Goal: Task Accomplishment & Management: Manage account settings

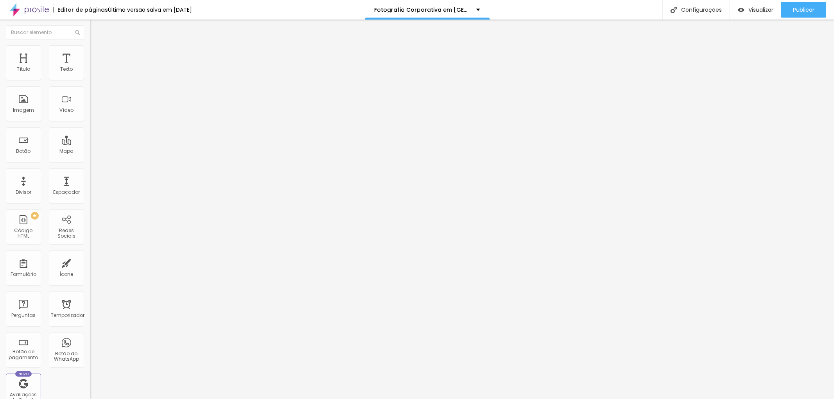
click at [90, 52] on li "Estilo" at bounding box center [135, 49] width 90 height 8
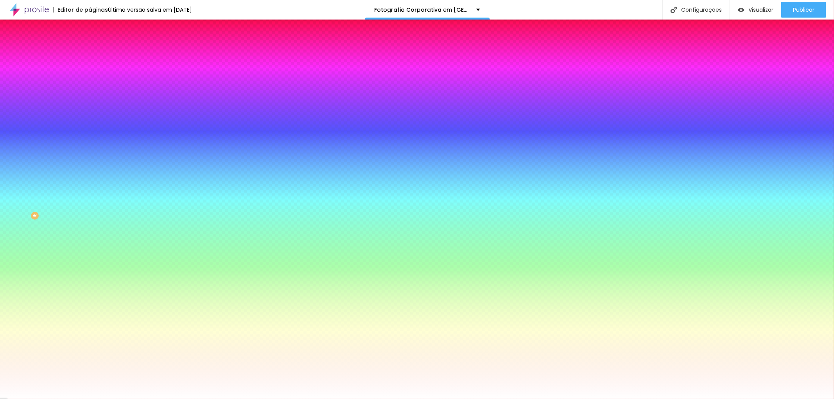
click at [95, 72] on font "Trocar imagem" at bounding box center [114, 68] width 38 height 7
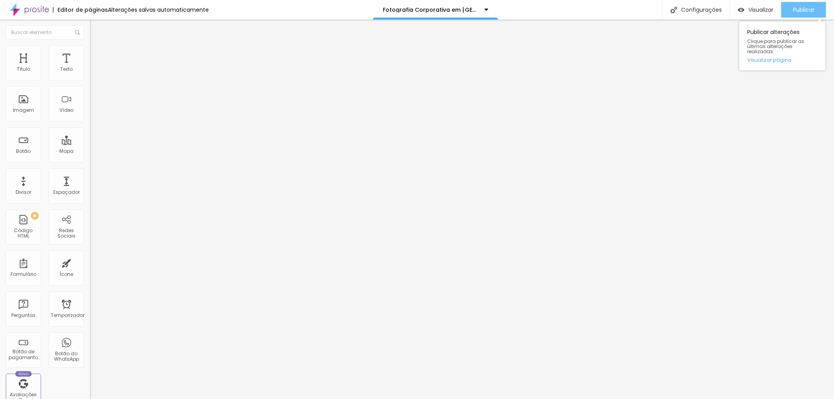
click at [809, 6] on font "Publicar" at bounding box center [804, 10] width 22 height 8
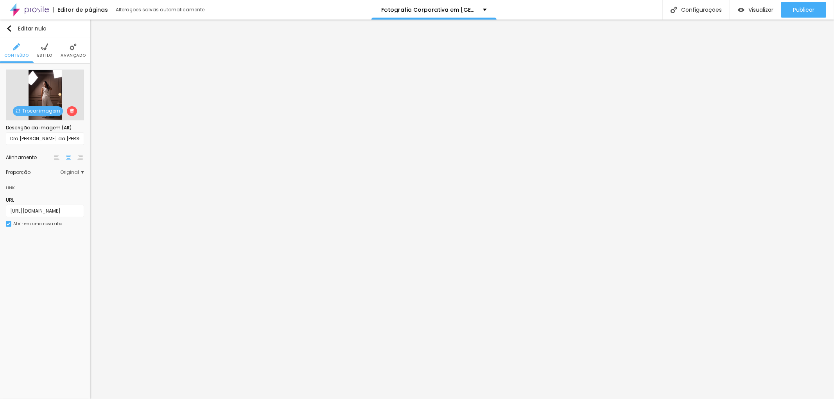
click at [47, 107] on span "Trocar imagem" at bounding box center [38, 111] width 50 height 10
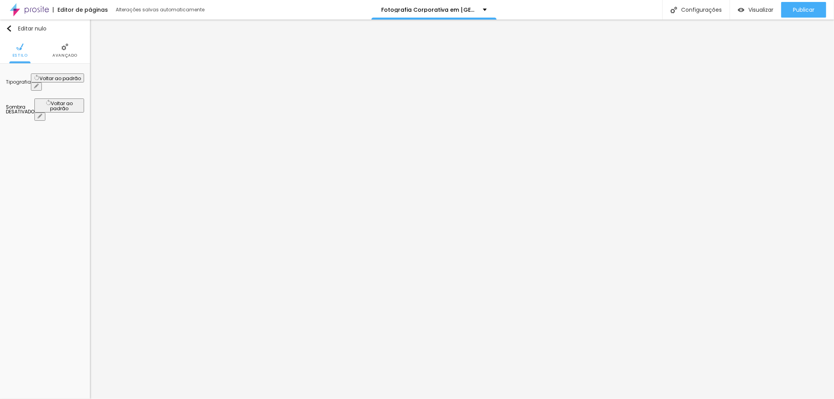
click at [38, 84] on icon "button" at bounding box center [36, 85] width 3 height 3
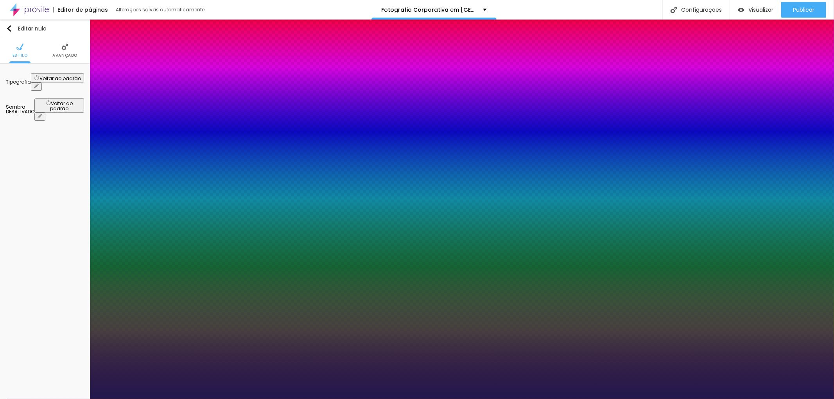
type input "1"
type input "20"
type input "1"
type input "20"
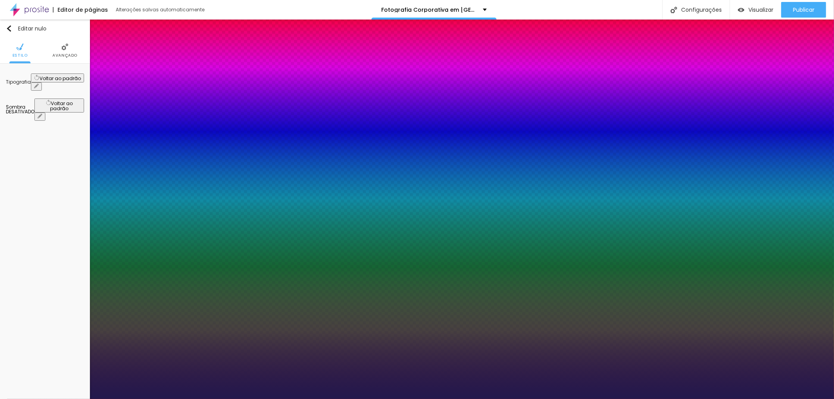
click at [346, 399] on div at bounding box center [417, 399] width 834 height 0
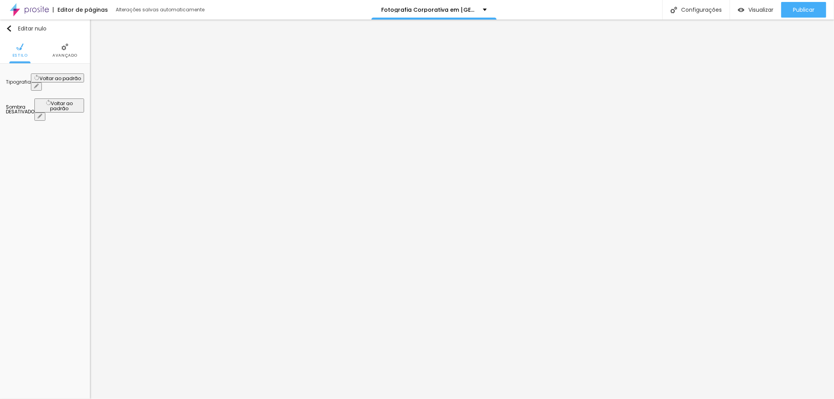
click at [61, 55] on font "Avançado" at bounding box center [64, 55] width 25 height 6
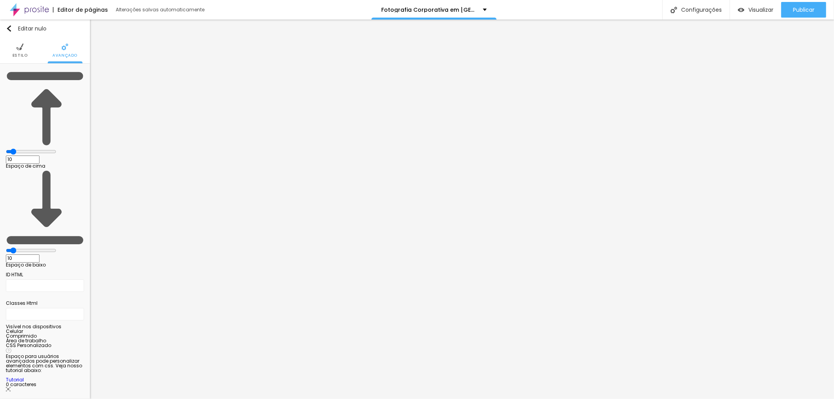
click at [20, 53] on font "Estilo" at bounding box center [20, 55] width 15 height 6
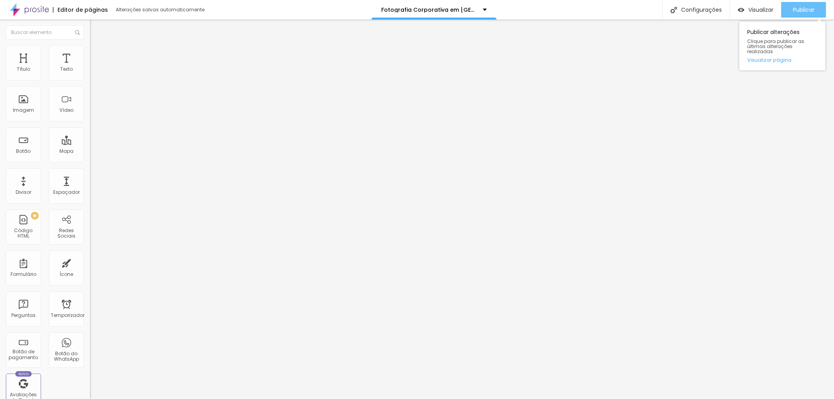
click at [805, 9] on font "Publicar" at bounding box center [804, 10] width 22 height 8
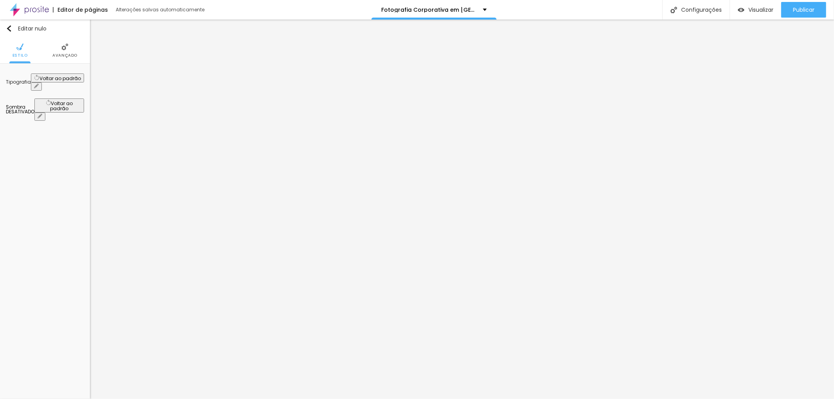
click at [39, 84] on icon "button" at bounding box center [36, 86] width 5 height 5
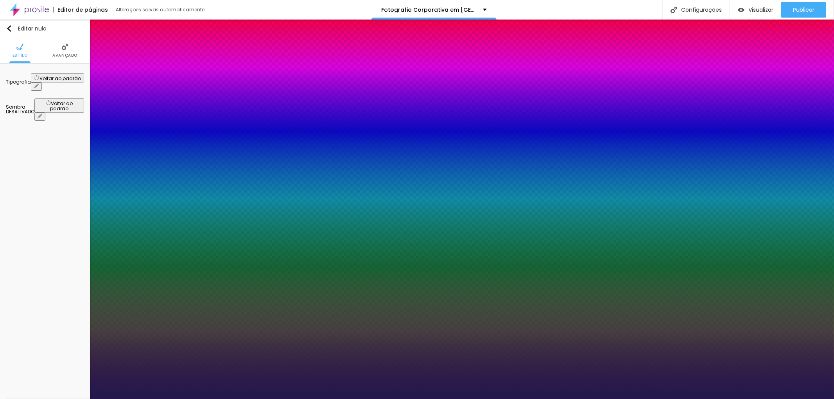
type input "1"
type input "18"
type input "1"
type input "19"
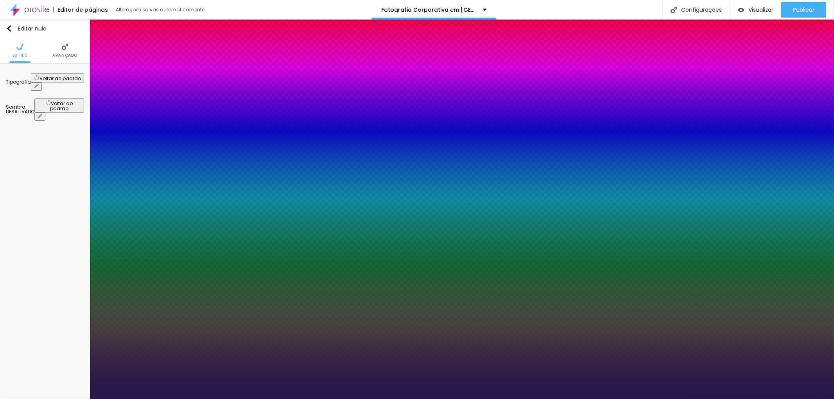
type input "19"
type input "1"
type input "20"
type input "1"
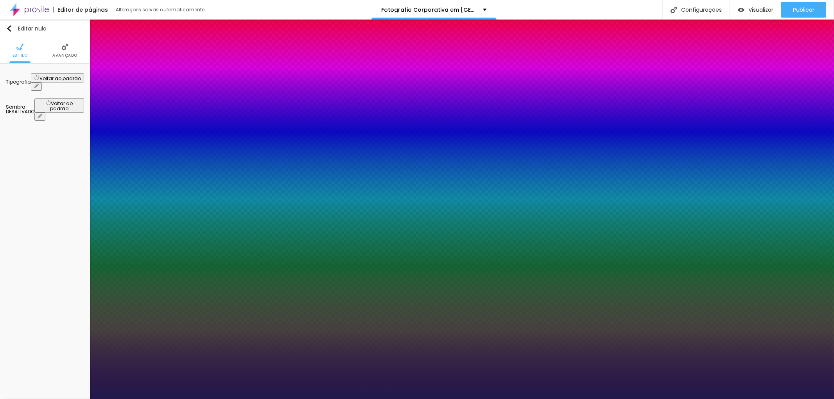
type input "21"
type input "1"
type input "22"
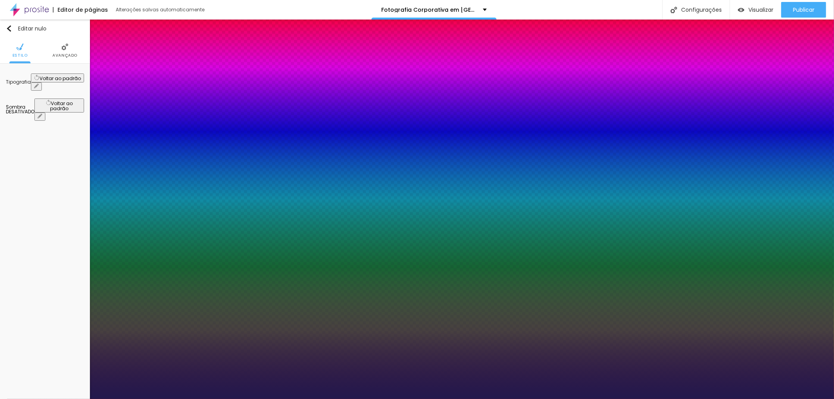
type input "1"
type input "23"
type input "1"
type input "24"
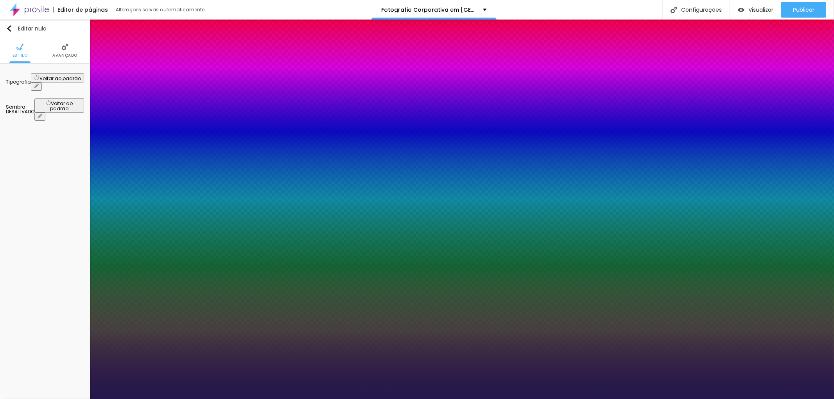
type input "24"
type input "1"
type input "25"
type input "1"
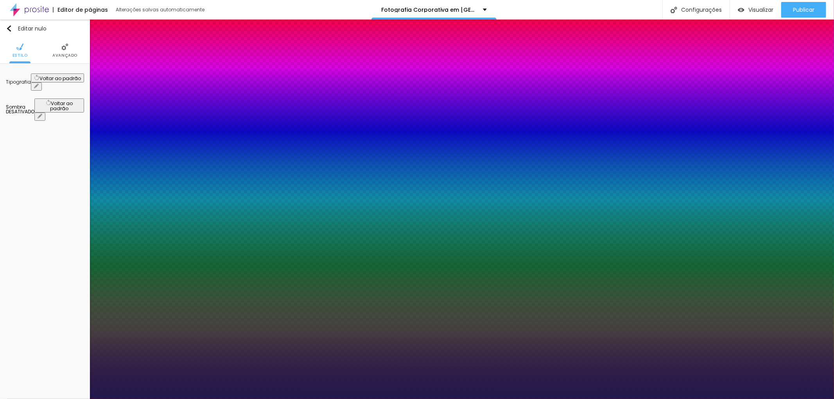
type input "24"
type input "1"
type input "23"
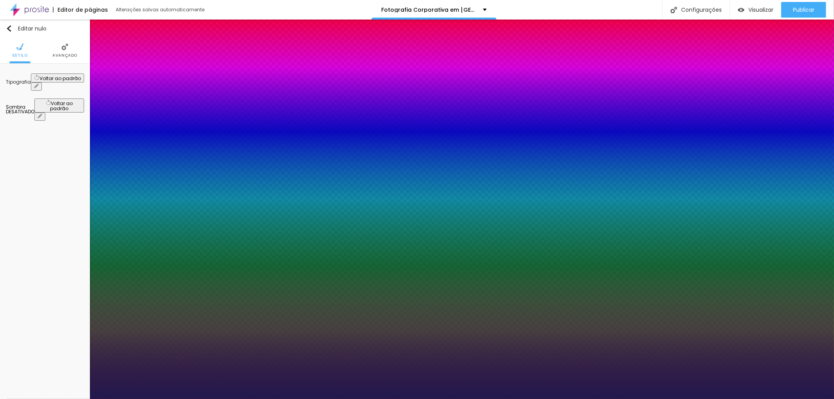
type input "1"
type input "23"
type input "1"
click at [706, 399] on div at bounding box center [417, 399] width 834 height 0
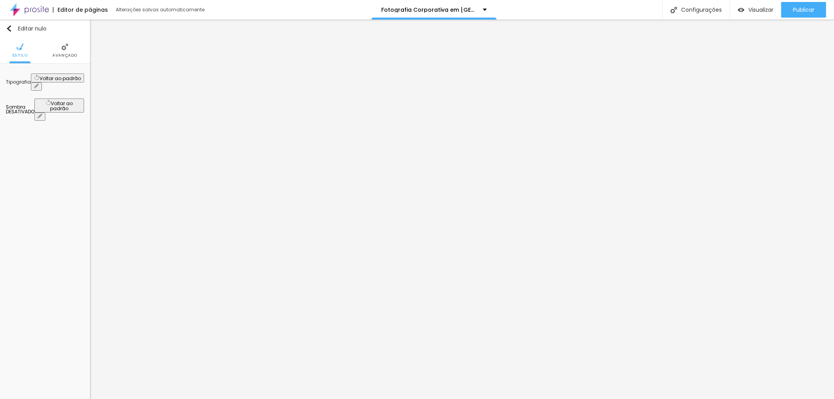
click at [42, 83] on button "button" at bounding box center [36, 87] width 11 height 8
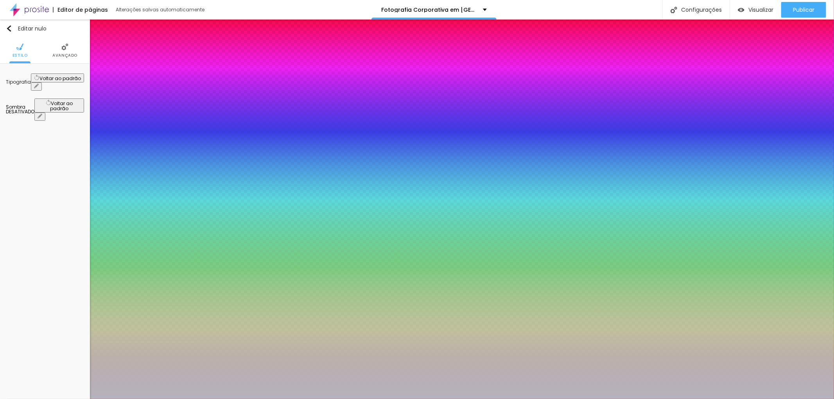
type input "1"
type input "21"
type input "1"
type input "23"
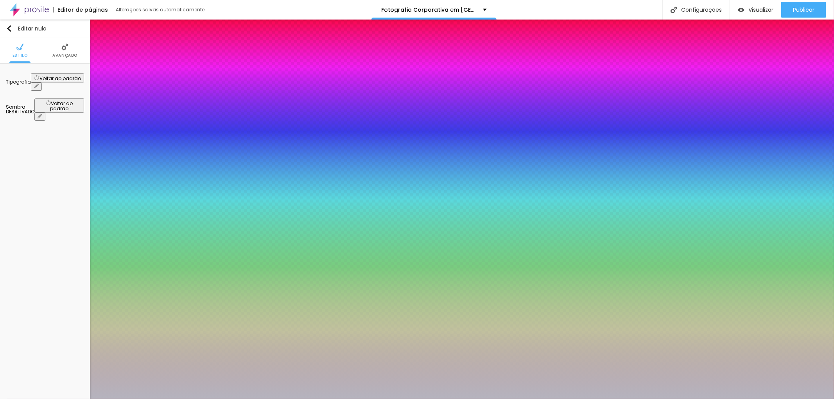
type input "23"
type input "1"
type input "23"
type input "1"
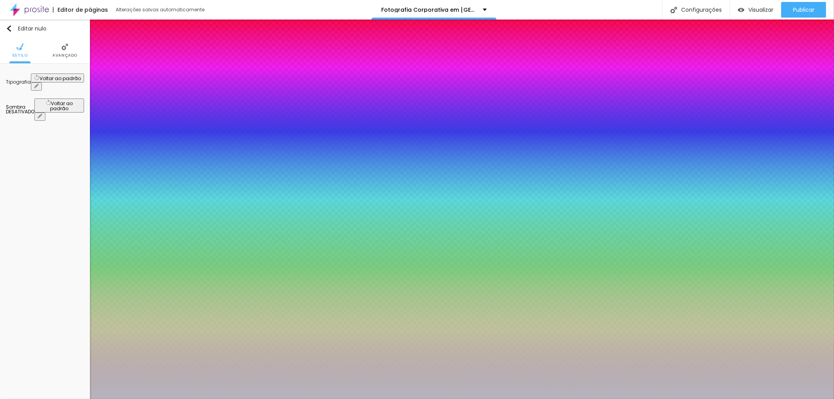
click at [785, 399] on div at bounding box center [417, 399] width 834 height 0
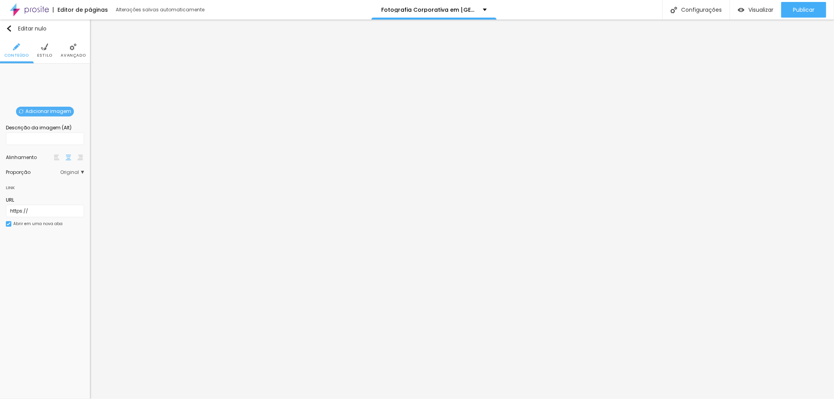
click at [42, 108] on font "Adicionar imagem" at bounding box center [48, 111] width 46 height 7
click at [40, 111] on font "Trocar imagem" at bounding box center [41, 111] width 38 height 7
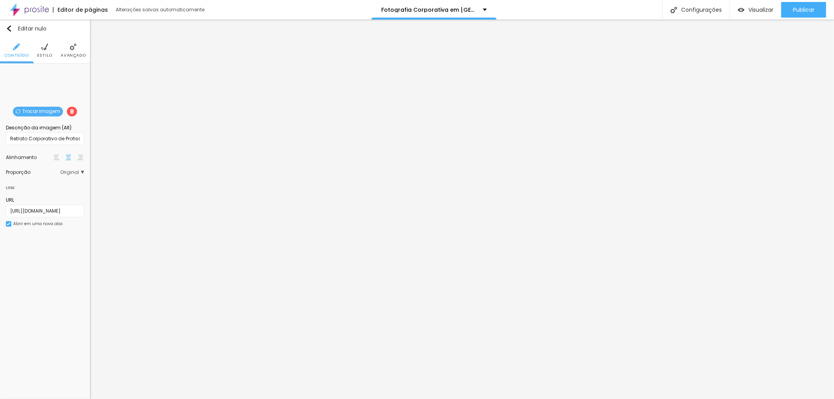
click at [34, 109] on font "Trocar imagem" at bounding box center [41, 111] width 38 height 7
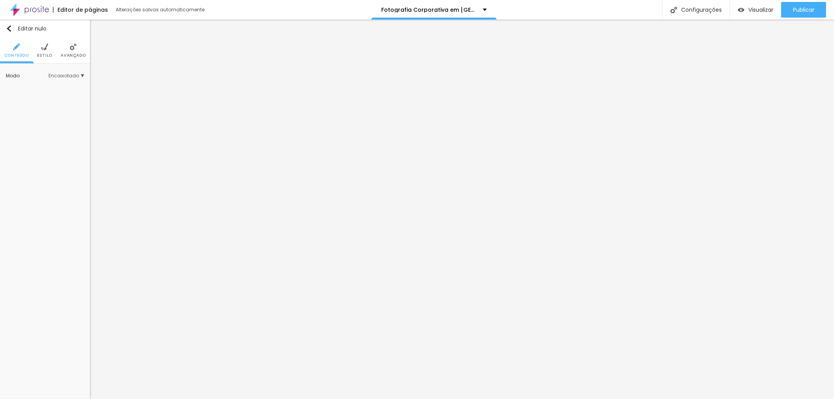
click at [39, 47] on li "Estilo" at bounding box center [44, 51] width 15 height 26
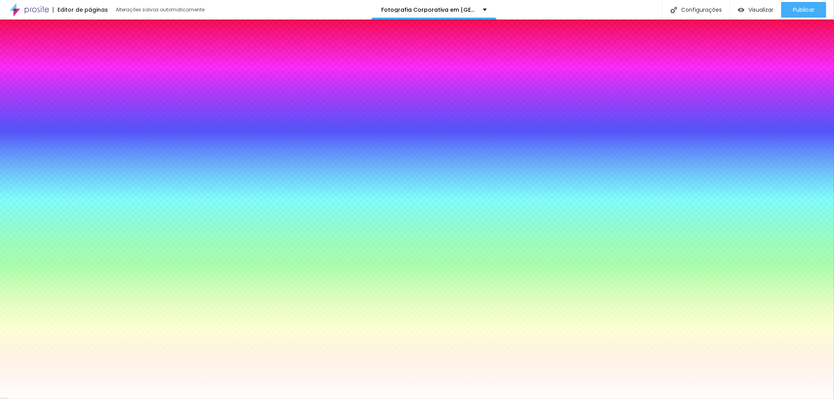
click at [38, 109] on font "Trocar imagem" at bounding box center [41, 111] width 38 height 7
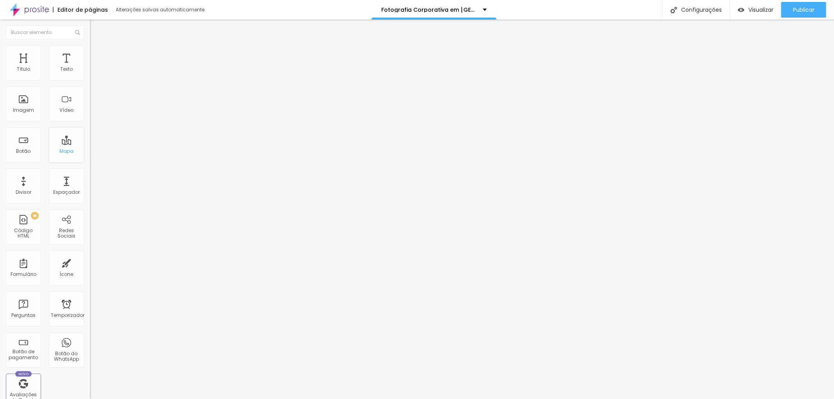
click at [61, 149] on font "Mapa" at bounding box center [66, 151] width 14 height 7
click at [59, 143] on div "Mapa" at bounding box center [66, 144] width 35 height 35
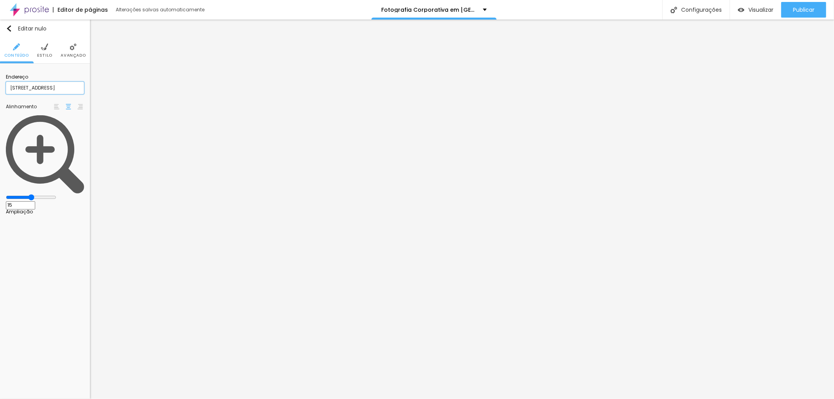
scroll to position [0, 12]
drag, startPoint x: 18, startPoint y: 87, endPoint x: 81, endPoint y: 82, distance: 63.2
click at [81, 82] on input "rua Santa Madalena, 46, Bela Vista" at bounding box center [45, 88] width 78 height 13
click at [49, 87] on input "rua do Comercio 26 Santos" at bounding box center [45, 88] width 78 height 13
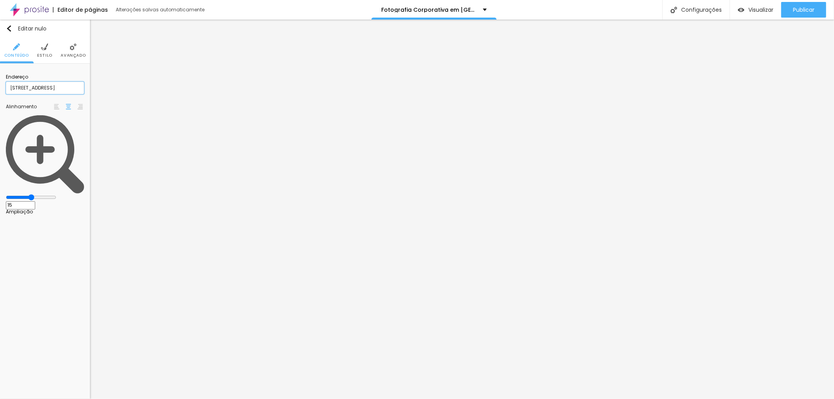
click at [57, 88] on input "rua do Comercio, 26 Santos" at bounding box center [45, 88] width 78 height 13
type input "rua do Comercio, 26, sala 36, Santos"
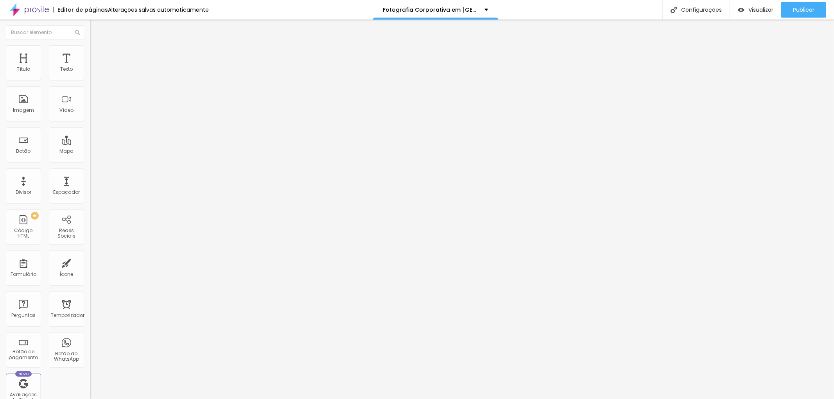
click at [97, 54] on font "Estilo" at bounding box center [103, 50] width 12 height 7
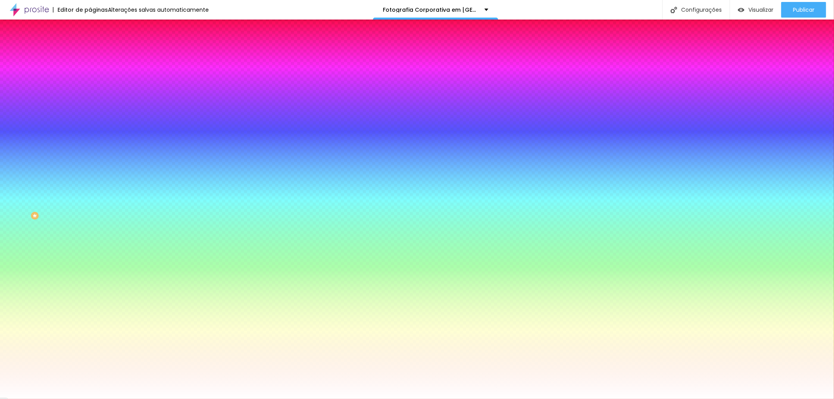
click at [90, 53] on li "Avançado" at bounding box center [135, 57] width 90 height 8
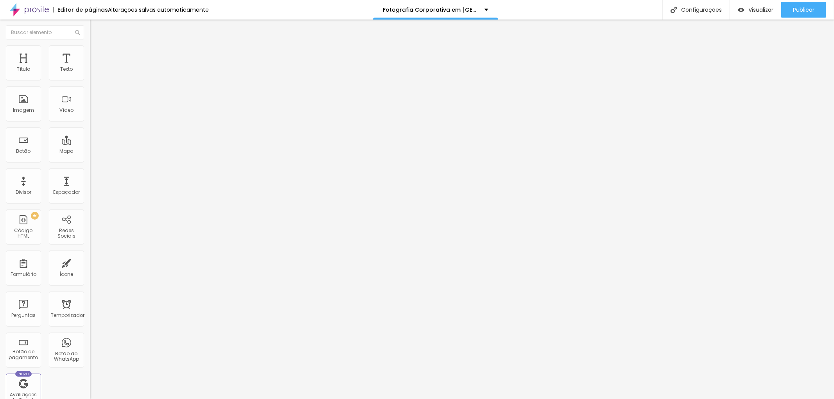
click at [90, 51] on li "Estilo" at bounding box center [135, 49] width 90 height 8
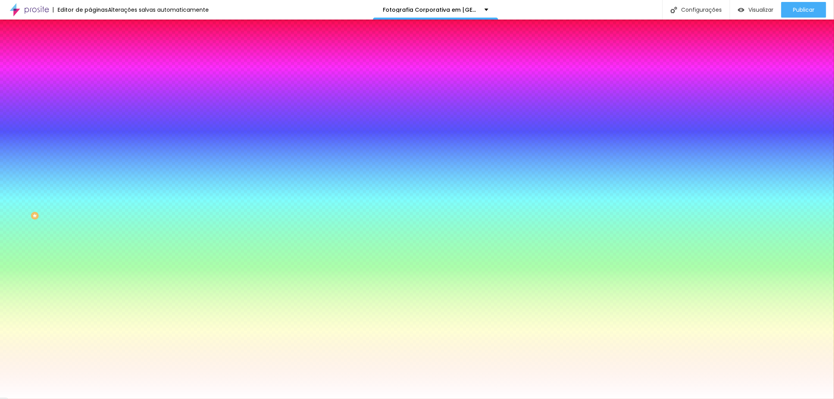
click at [96, 26] on img "button" at bounding box center [99, 28] width 6 height 6
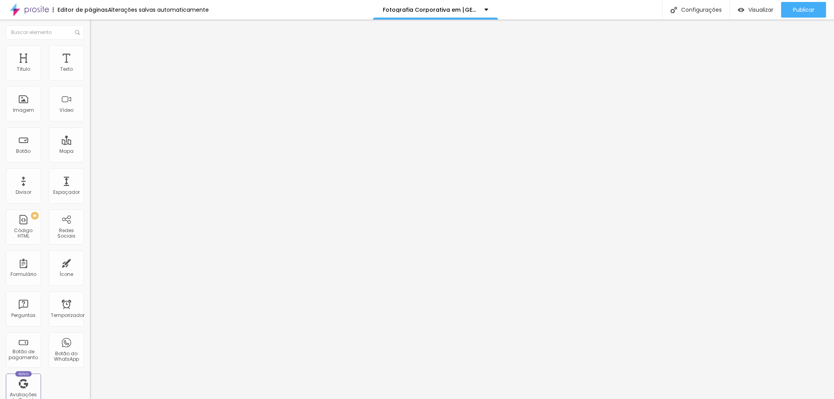
click at [95, 67] on font "Adicionar imagem" at bounding box center [118, 64] width 46 height 7
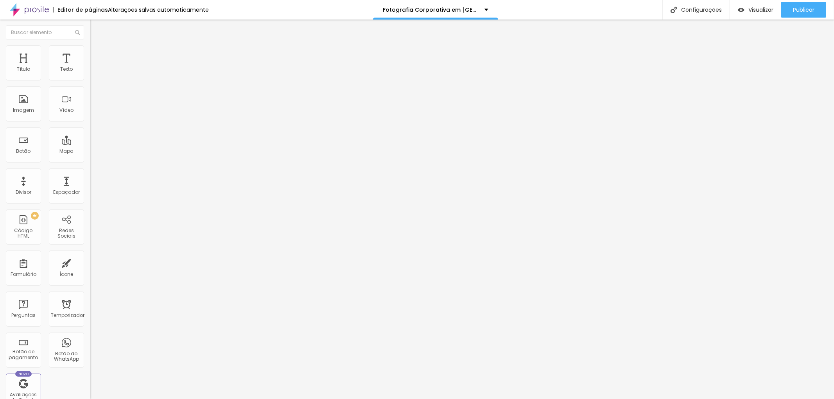
click at [809, 9] on font "Publicar" at bounding box center [804, 10] width 22 height 8
click at [762, 5] on div "Visualizar" at bounding box center [756, 10] width 36 height 16
click at [709, 8] on font "Configurações" at bounding box center [701, 10] width 41 height 8
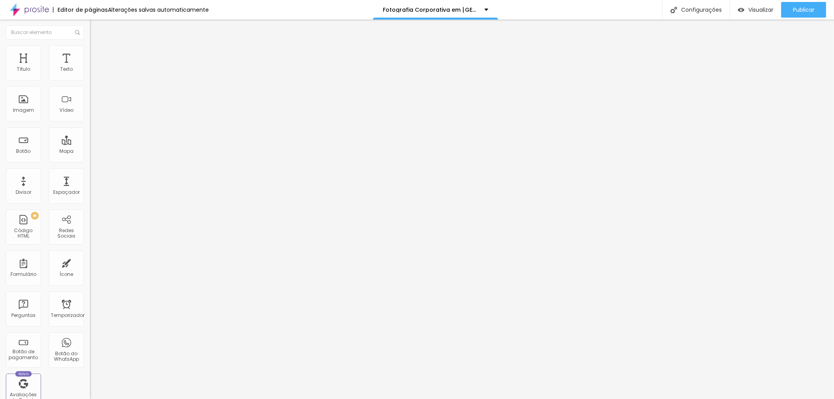
type input "Fotógrafo Corporativo para Negócios em Santos"
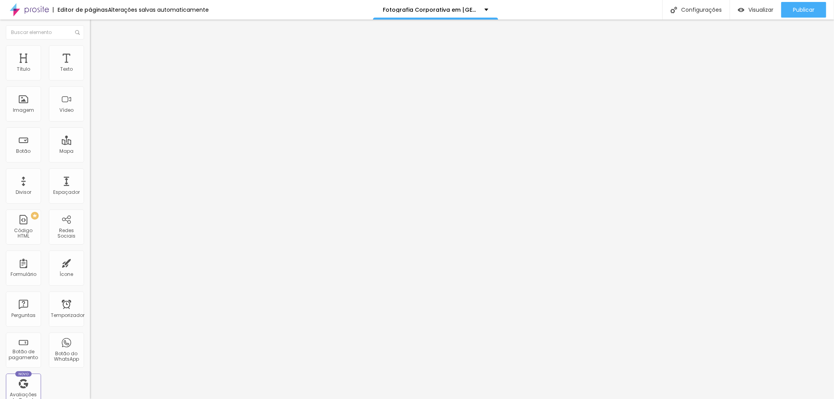
scroll to position [20, 0]
type textarea "Jotta é um fotógrafo corporativo que reponde por fotografias lifestyle e retrat…"
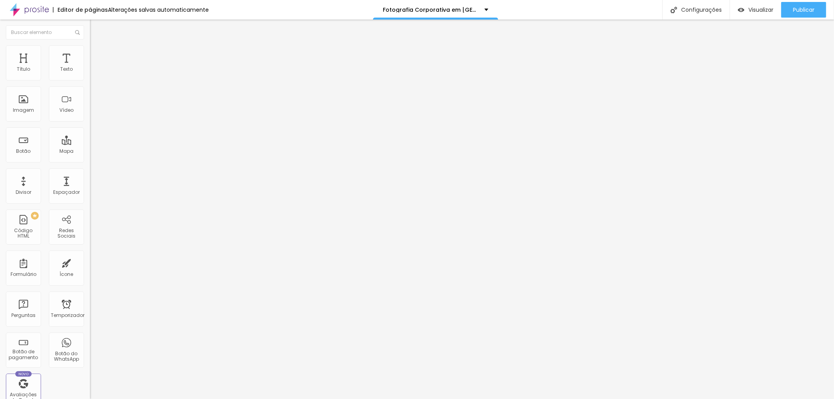
drag, startPoint x: 389, startPoint y: 240, endPoint x: 400, endPoint y: 244, distance: 11.1
drag, startPoint x: 437, startPoint y: 242, endPoint x: 453, endPoint y: 243, distance: 15.7
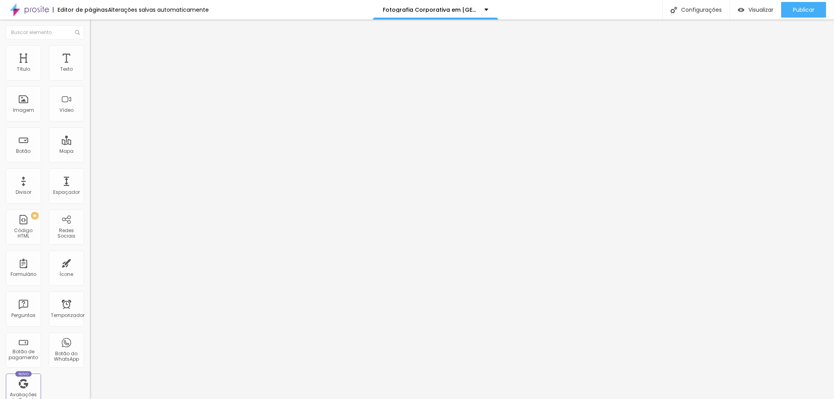
type textarea "Criamos retratos em Santos para Empresas e Profissionais Liberais como Médicos,…"
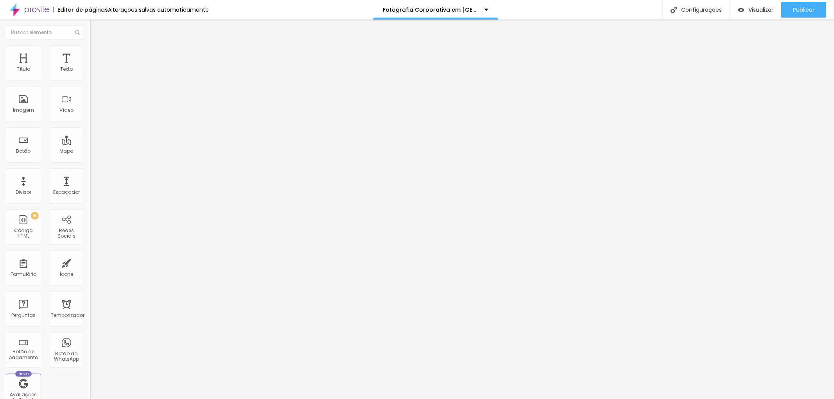
type input "Retrato Corporativo Estúdio Fotográfico na Baixada Santista"
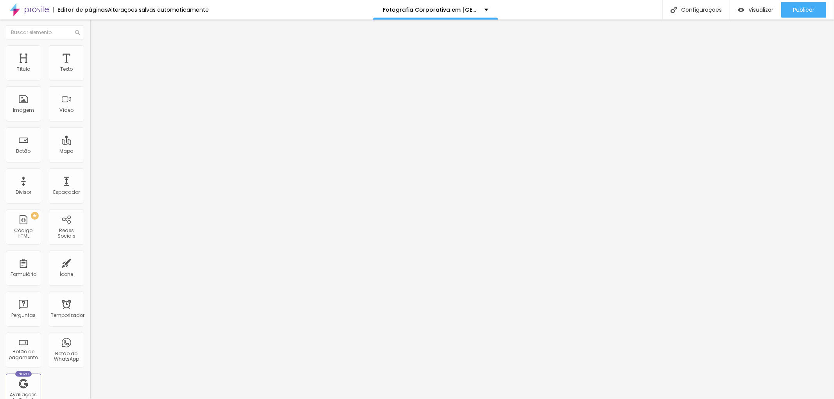
drag, startPoint x: 490, startPoint y: 312, endPoint x: 495, endPoint y: 313, distance: 5.7
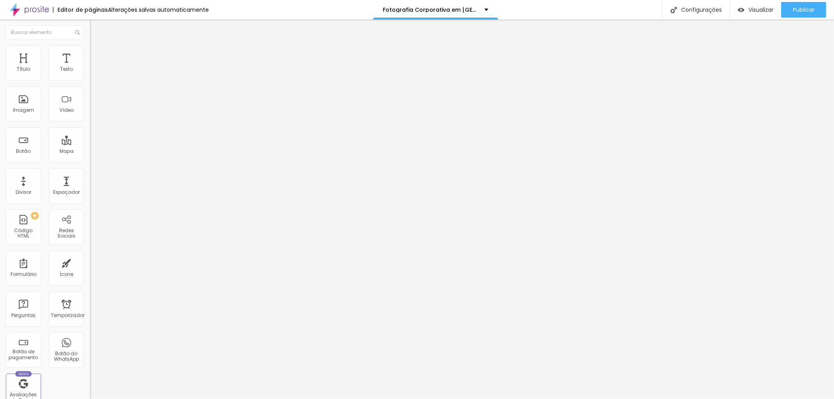
scroll to position [52, 0]
type textarea "fotógrafo corporativo, fotógrafo para empresa, fotografia empresarial em Santos…"
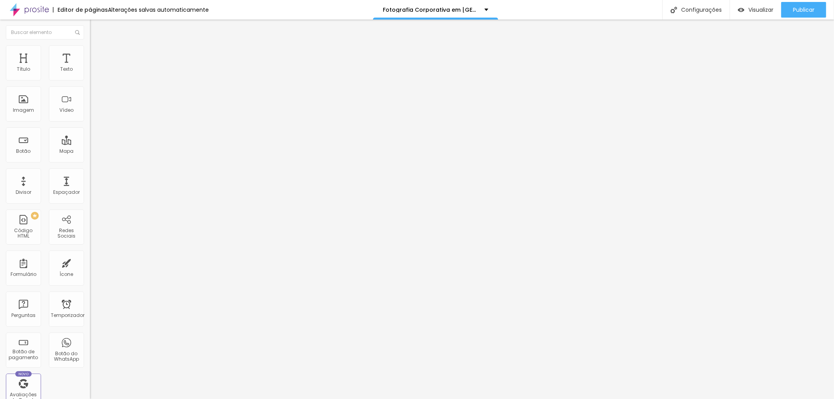
type input "Fotografia Corporativa - Estúdio Fotográfico em Santos"
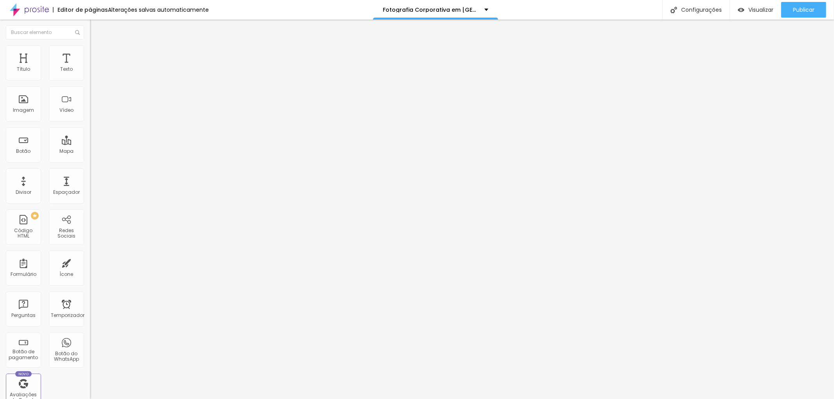
scroll to position [37, 0]
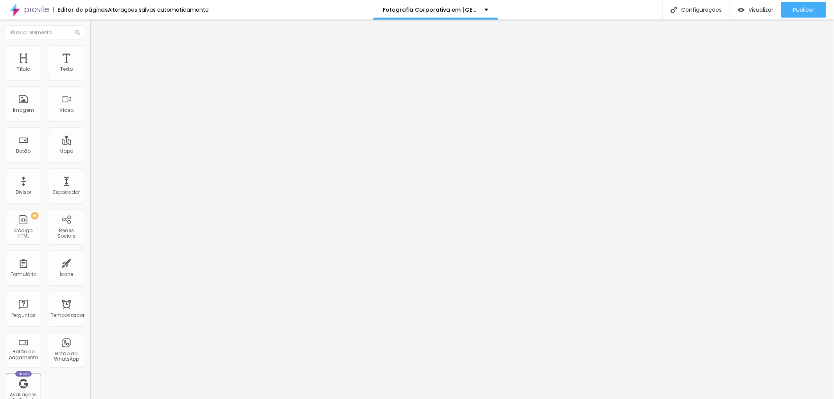
scroll to position [31, 0]
type textarea "fotógrafo corporativo, fotógrafo para empresa, fotografia empresarial em Santos…"
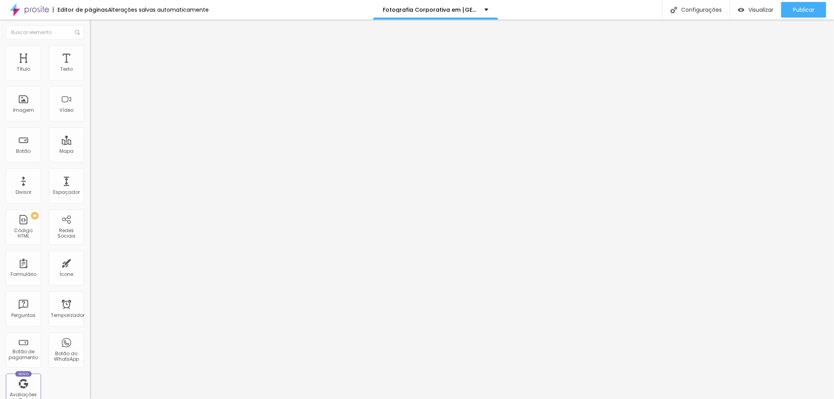
click at [809, 10] on font "Publicar" at bounding box center [804, 10] width 22 height 8
click at [90, 75] on button "button" at bounding box center [95, 71] width 11 height 8
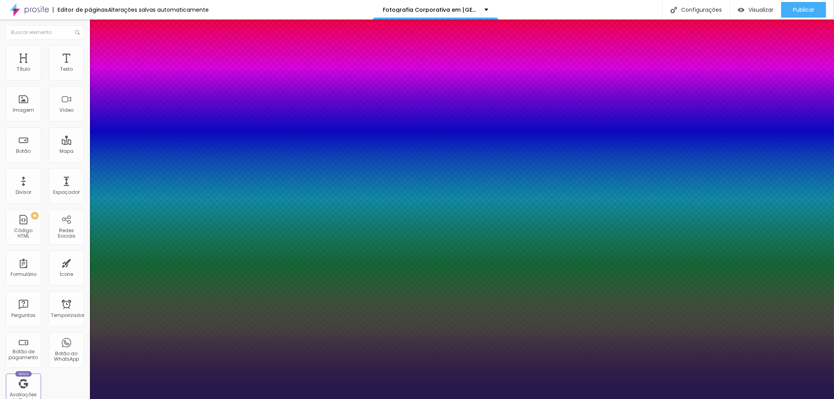
type input "1"
select select "OpenSans"
type input "1"
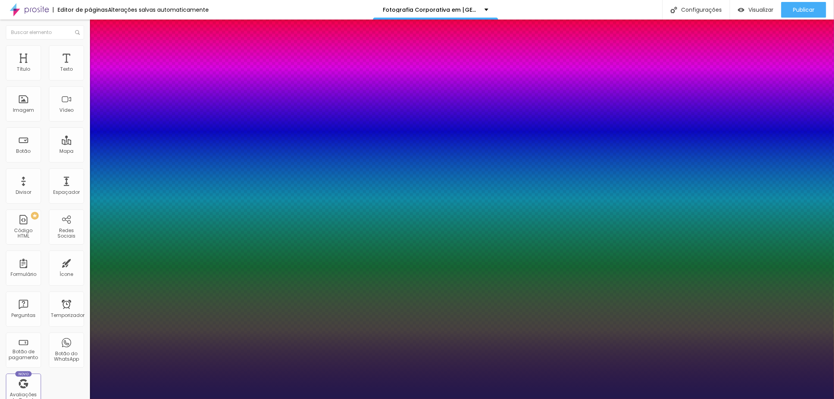
click at [437, 399] on div at bounding box center [417, 399] width 834 height 0
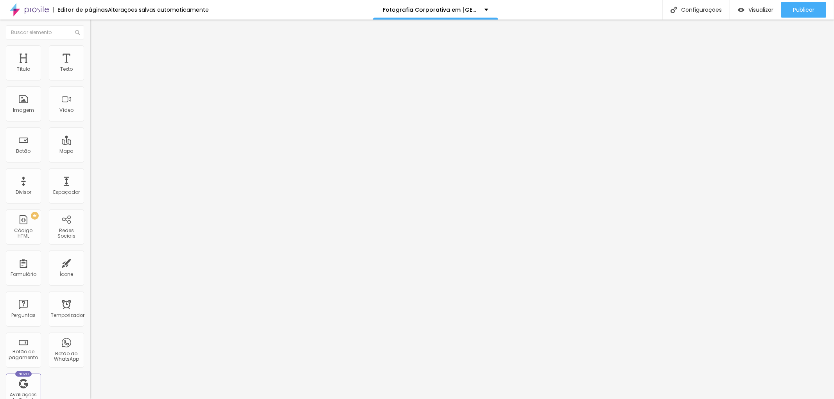
click at [90, 74] on button "button" at bounding box center [95, 71] width 11 height 8
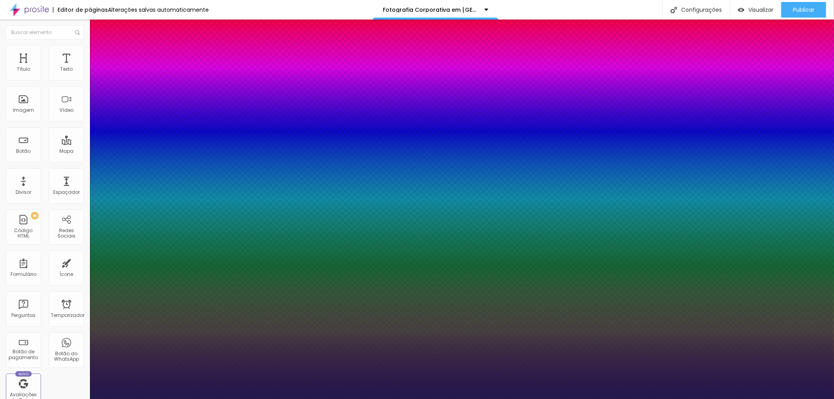
type input "1"
type input "19"
type input "1"
type input "20"
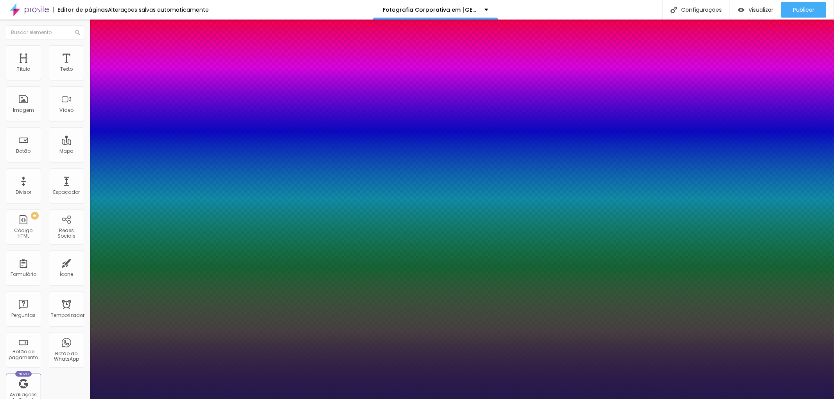
type input "20"
type input "1"
type input "22"
type input "1"
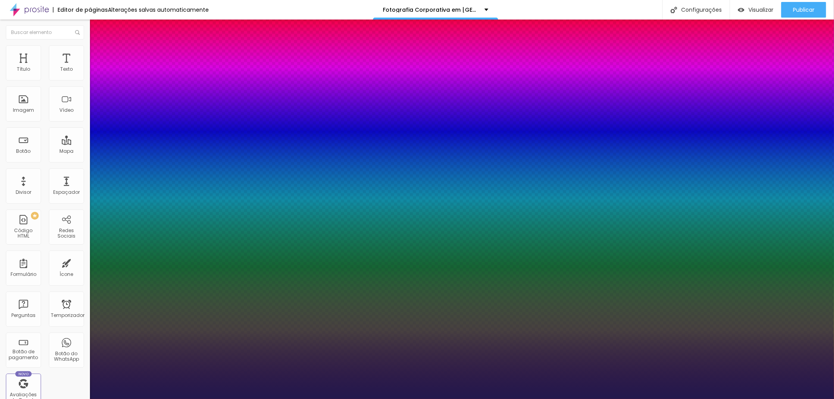
type input "23"
type input "1"
type input "23"
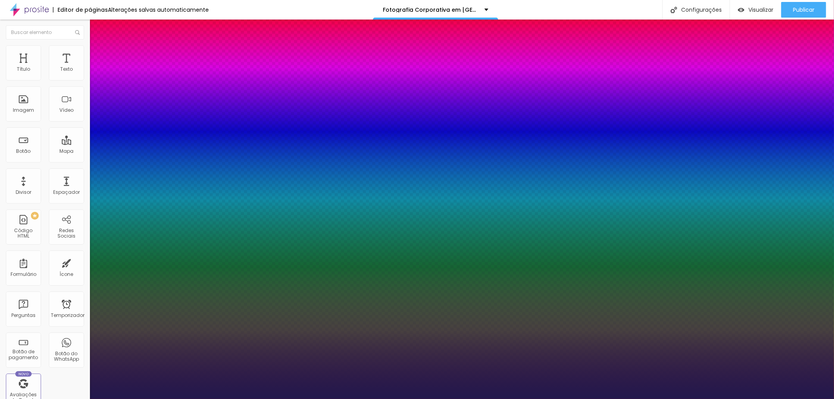
click at [291, 399] on div at bounding box center [417, 399] width 834 height 0
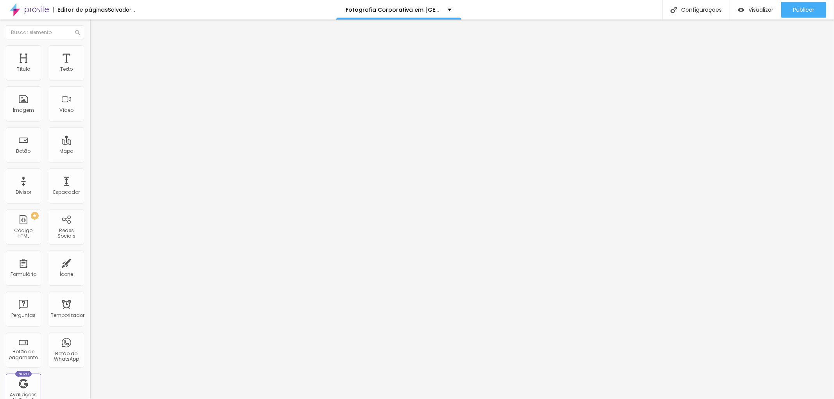
click at [95, 67] on font "Trocar imagem" at bounding box center [114, 64] width 38 height 7
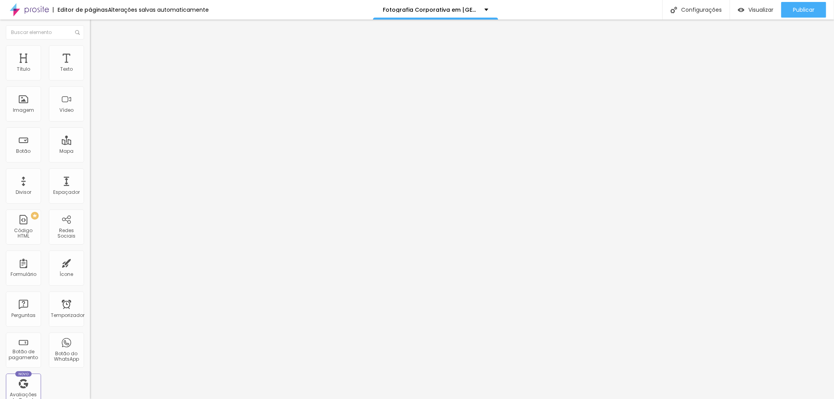
click at [95, 67] on font "Trocar imagem" at bounding box center [114, 64] width 38 height 7
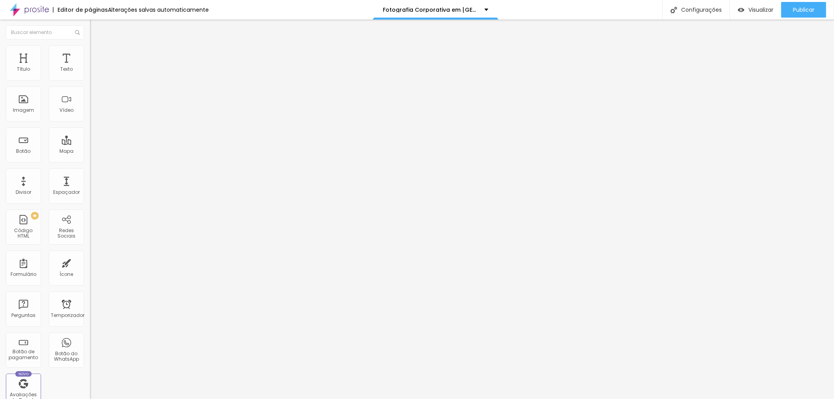
paste input "https://www.jottaphotopro.com.br/portfolio/fotografia-corporativa-lifestyle/936…"
type input "https://www.jottaphotopro.com.br/portfolio/fotografia-corporativa-lifestyle/936…"
drag, startPoint x: 54, startPoint y: 138, endPoint x: 88, endPoint y: 136, distance: 34.4
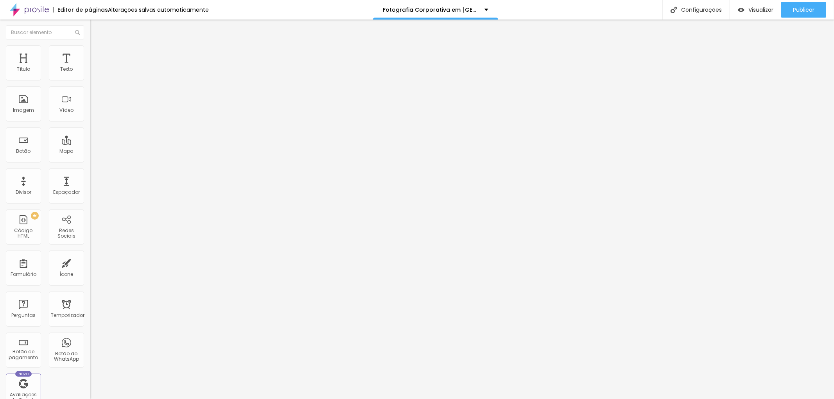
click at [90, 79] on input "Ensaio lifestyle da Advogada Cecília realizado em seu Escritório na Barra Funda" at bounding box center [137, 75] width 94 height 8
click at [90, 79] on input "Ensaio lifestyle da Mirela" at bounding box center [137, 75] width 94 height 8
click at [90, 79] on input "Ensaio lifestyle da Mirella" at bounding box center [137, 75] width 94 height 8
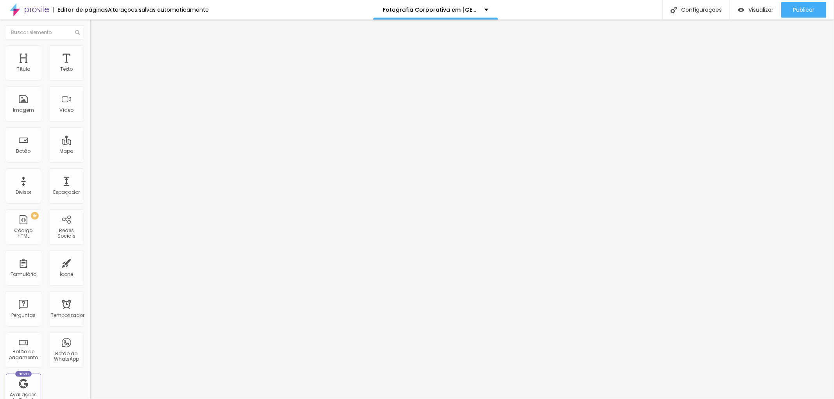
type input "Ensaio lifestyle da Mirella - Corretora de Imóveis"
click at [90, 322] on div "Editar nulo Conteúdo Estilo Avançado Trocar imagem Descrição da imagem (Alt) En…" at bounding box center [135, 210] width 90 height 380
paste input "https://www.jottaphotopro.com.br/portfolio/fotografia-corporativa-lifestyle/764…"
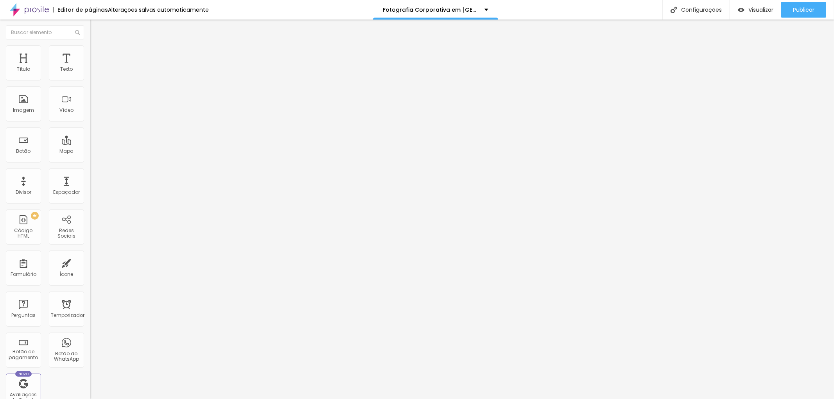
type input "https://www.jottaphotopro.com.br/portfolio/fotografia-corporativa-lifestyle/764…"
drag, startPoint x: 68, startPoint y: 139, endPoint x: 78, endPoint y: 138, distance: 10.2
click at [90, 79] on input "Ensaio lifestyle da Advogada Cecília realizado em seu Escritório na Barra Funda…" at bounding box center [137, 75] width 94 height 8
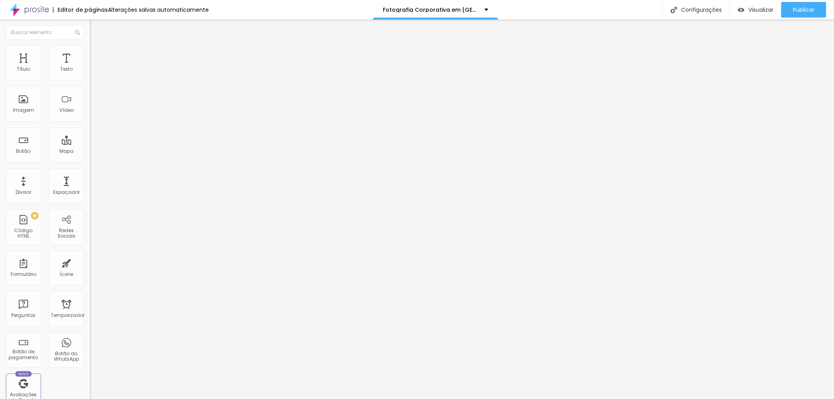
scroll to position [0, 92]
drag, startPoint x: 80, startPoint y: 138, endPoint x: 17, endPoint y: 142, distance: 62.7
click at [90, 79] on input "Ensaio lifestyle da Advogada Cecília realizado em seu Escritório na Barra Funda…" at bounding box center [137, 75] width 94 height 8
drag, startPoint x: 81, startPoint y: 140, endPoint x: 2, endPoint y: 139, distance: 79.8
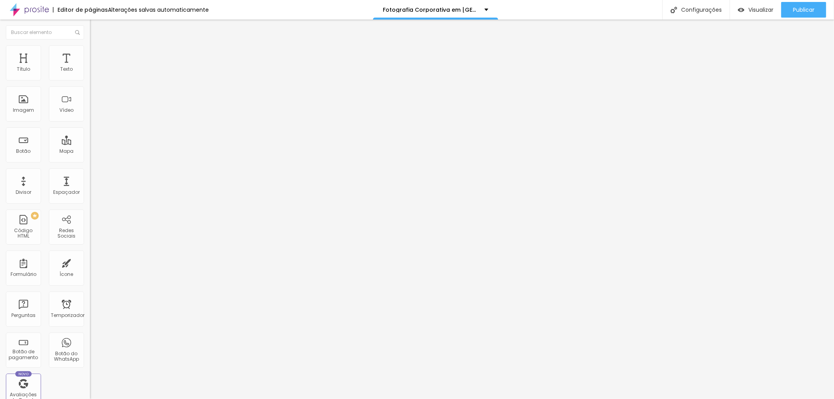
click at [90, 139] on div "Trocar imagem Descrição da imagem (Alt) Ensaio lifestyle da Advogada Cecília re…" at bounding box center [135, 120] width 90 height 118
click at [90, 79] on input "Ensaio lifestyle da Advogada Cecília realiz" at bounding box center [137, 75] width 94 height 8
drag, startPoint x: 54, startPoint y: 139, endPoint x: 77, endPoint y: 138, distance: 23.5
click at [90, 79] on input "Ensaio lifestyle da Advogada Cecília realiz" at bounding box center [137, 75] width 94 height 8
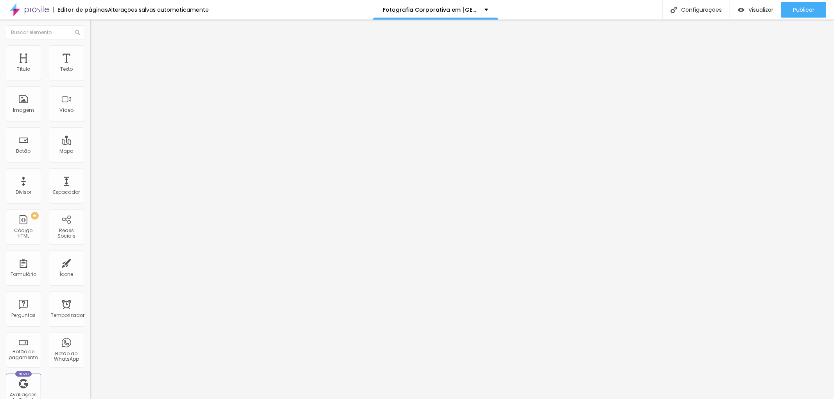
scroll to position [0, 0]
click at [90, 79] on input "Ensaio lifestyle dz" at bounding box center [137, 75] width 94 height 8
type input "Ensaio lifestyle de Dentista em Santos"
click at [90, 251] on div "Editar nulo Conteúdo Estilo Avançado Trocar imagem Descrição da imagem (Alt) En…" at bounding box center [135, 210] width 90 height 380
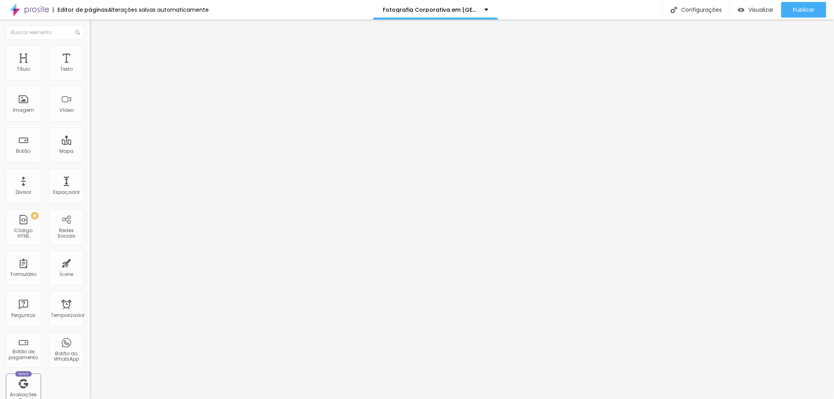
scroll to position [0, 0]
click at [90, 52] on ul "Estilo Avançado" at bounding box center [135, 46] width 90 height 16
click at [97, 54] on font "Avançado" at bounding box center [110, 50] width 26 height 7
click at [97, 46] on font "Estilo" at bounding box center [103, 42] width 12 height 7
click at [90, 24] on button "Editar nulo" at bounding box center [135, 29] width 90 height 18
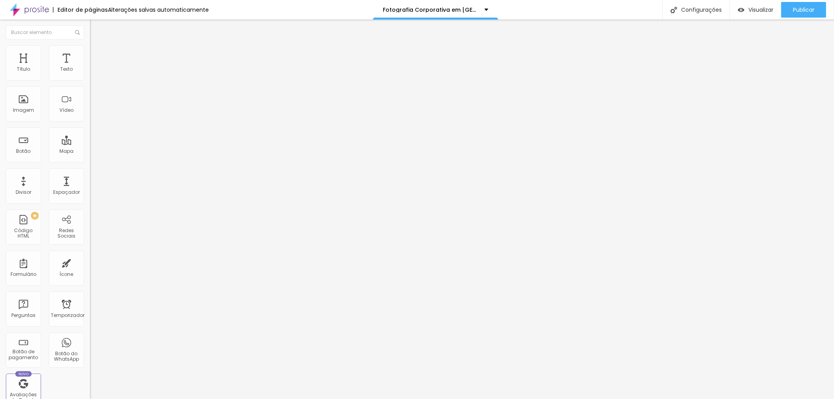
click at [95, 67] on font "Adicionar imagem" at bounding box center [118, 64] width 46 height 7
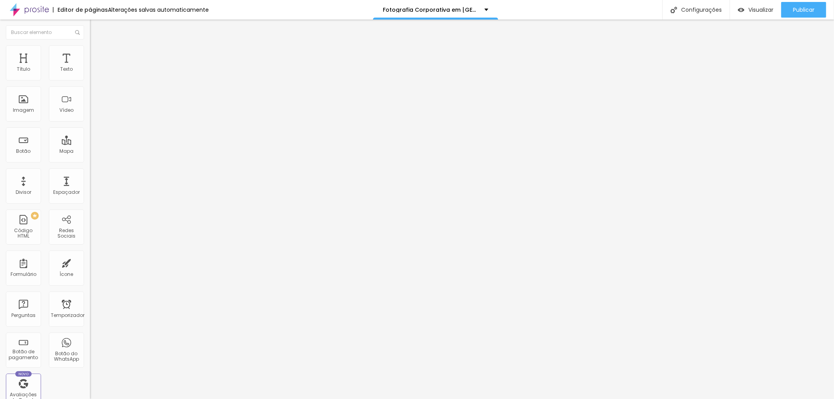
click at [805, 5] on div "Publicar" at bounding box center [804, 10] width 22 height 16
click at [90, 160] on input "https://" at bounding box center [137, 157] width 94 height 8
paste input "https://www.jottaphotopro.com.br/portfolio/fotografia-corporativa-lifestyle/126…"
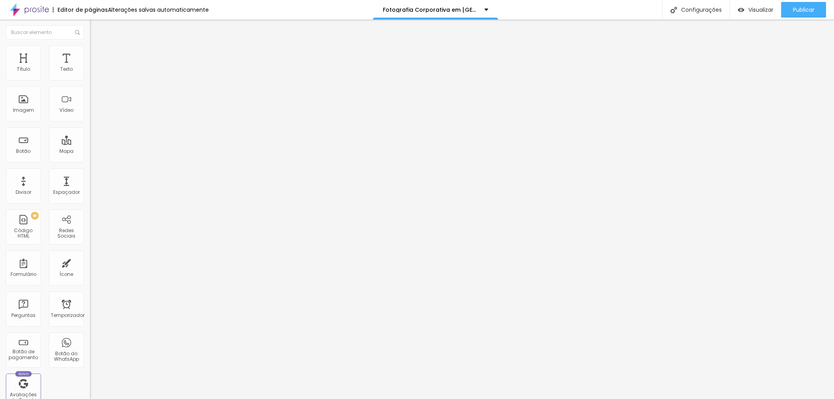
type input "https://https://www.jottaphotopro.com.br/portfolio/fotografia-corporativa-lifes…"
click at [90, 79] on input "text" at bounding box center [137, 75] width 94 height 8
click at [90, 79] on input "Fotografia Corporativa de equipe" at bounding box center [137, 75] width 94 height 8
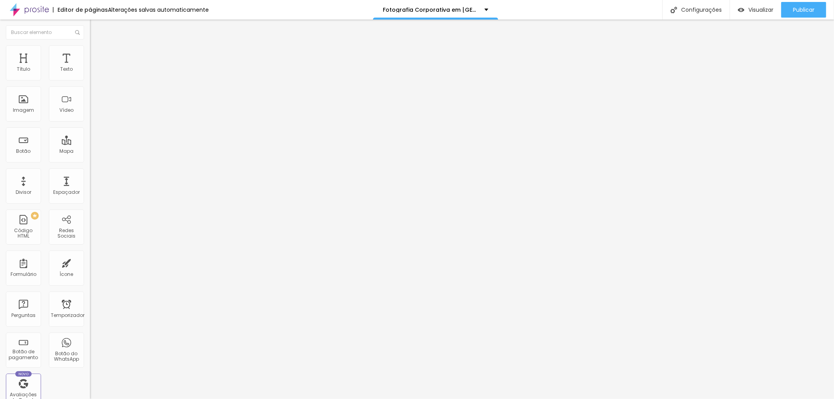
click at [90, 79] on input "Fotografia Corporativa em Santos de equipe" at bounding box center [137, 75] width 94 height 8
drag, startPoint x: 52, startPoint y: 137, endPoint x: 0, endPoint y: 136, distance: 52.4
click at [90, 136] on div "Adicionar imagem Descrição da imagem (Alt) Fotografia Corporativa em Santos de …" at bounding box center [135, 120] width 90 height 118
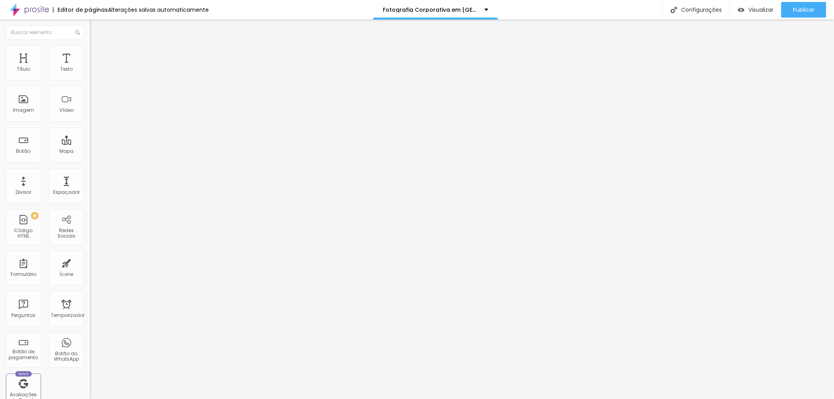
click at [90, 79] on input "Fotografia Corporativa em Santos de equipe de Colaboradores" at bounding box center [137, 75] width 94 height 8
type input "Fotografia Empresarial em Santos de equipe de Colaboradores"
click at [90, 298] on div "Editar nulo Conteúdo Estilo Avançado Adicionar imagem Descrição da imagem (Alt)…" at bounding box center [135, 210] width 90 height 380
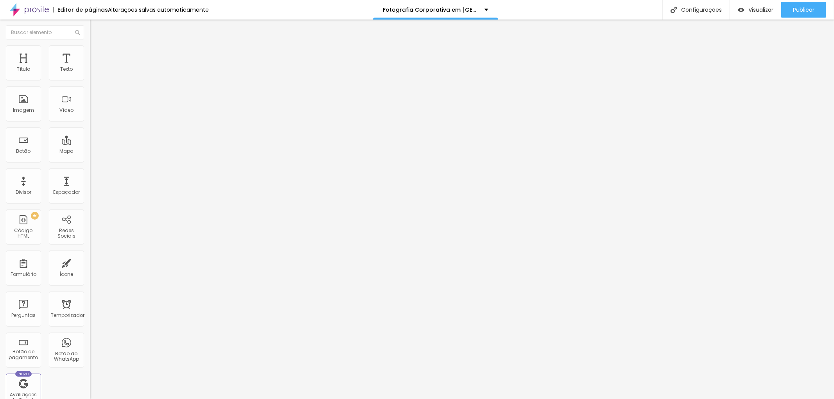
click at [90, 270] on div "Editar nulo Conteúdo Estilo Avançado Adicionar imagem Descrição da imagem (Alt)…" at bounding box center [135, 210] width 90 height 380
drag, startPoint x: 55, startPoint y: 208, endPoint x: 79, endPoint y: 206, distance: 23.9
click at [90, 160] on input "https://www.jottaphotopro.com.br/portfolio/fotografia-corporativa-lifestyle/761…" at bounding box center [137, 157] width 94 height 8
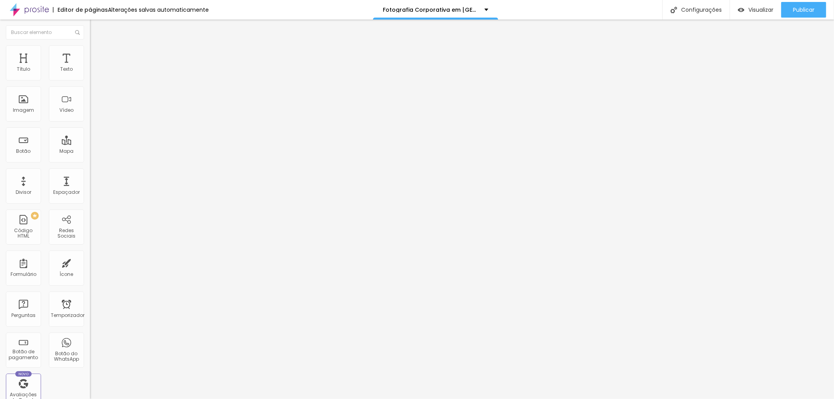
paste input "https://www.jottaphotopro.com.br/portfolio/fotografia-corporativa-lifestyle/104…"
type input "https://www.johttps://www.jottaphotopro.com.br/portfolio/fotografia-corporativa…"
drag, startPoint x: 25, startPoint y: 135, endPoint x: 0, endPoint y: 137, distance: 24.7
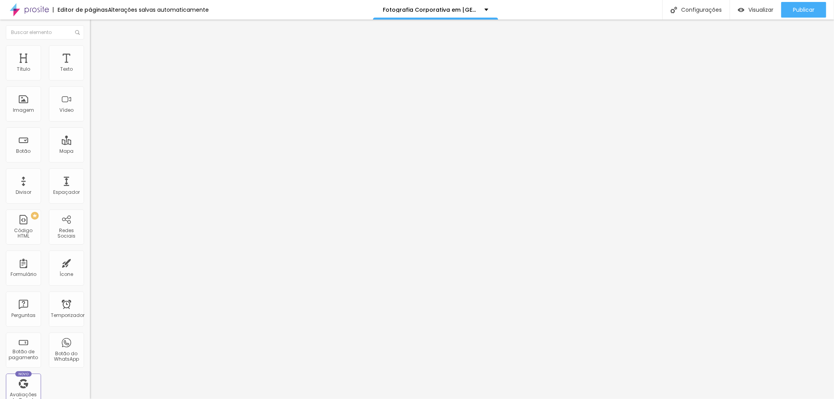
click at [90, 137] on div "Trocar imagem Descrição da imagem (Alt) Retrato da Advogada Fiama Bezerra Alinh…" at bounding box center [135, 120] width 90 height 118
click at [90, 79] on input "Retrato da Advogada Fiama Bezerra" at bounding box center [137, 75] width 94 height 8
drag, startPoint x: 27, startPoint y: 138, endPoint x: 39, endPoint y: 144, distance: 14.2
click at [90, 79] on input "Retrato da Advogada Fiama Bezerra" at bounding box center [137, 75] width 94 height 8
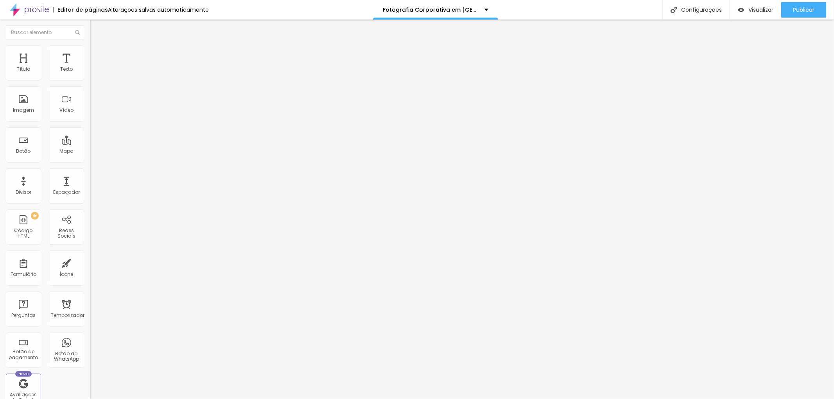
click at [90, 79] on input "Retrato da Advogada Fiama Bezerra" at bounding box center [137, 75] width 94 height 8
drag, startPoint x: 75, startPoint y: 133, endPoint x: 81, endPoint y: 136, distance: 6.5
click at [90, 79] on input "Retrato de Perfil Profissional a Advogada Fiama Bezerra" at bounding box center [137, 75] width 94 height 8
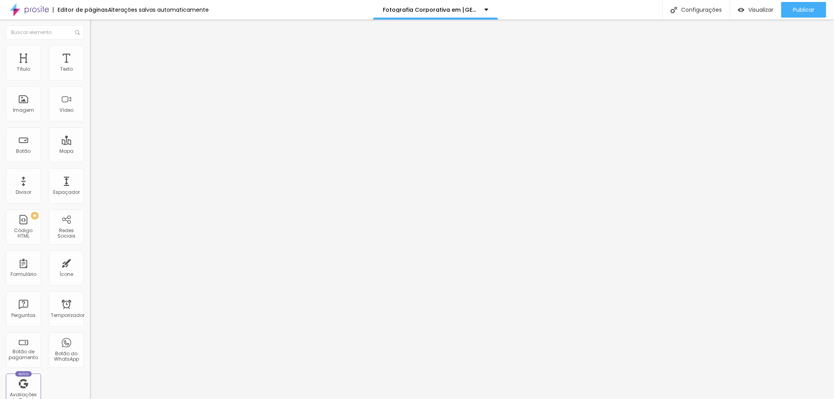
click at [90, 79] on input "Retrato de Perfil Profissional a Advogada Fiama Bezerra" at bounding box center [137, 75] width 94 height 8
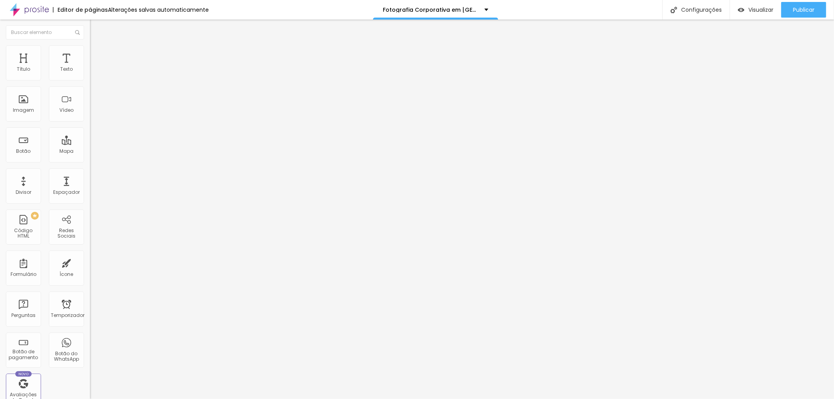
drag, startPoint x: 76, startPoint y: 140, endPoint x: 81, endPoint y: 136, distance: 6.2
click at [90, 135] on div "Trocar imagem Descrição da imagem (Alt) Retrato de Perfil Profissional da Advog…" at bounding box center [135, 120] width 90 height 118
type input "Retrato de Perfil Profissional da Advogada Fiama Bezerra"
click at [90, 179] on div "Trocar imagem Descrição da imagem (Alt) Retrato de Perfil Profissional da Advog…" at bounding box center [135, 120] width 90 height 118
drag, startPoint x: 22, startPoint y: 138, endPoint x: 80, endPoint y: 137, distance: 57.9
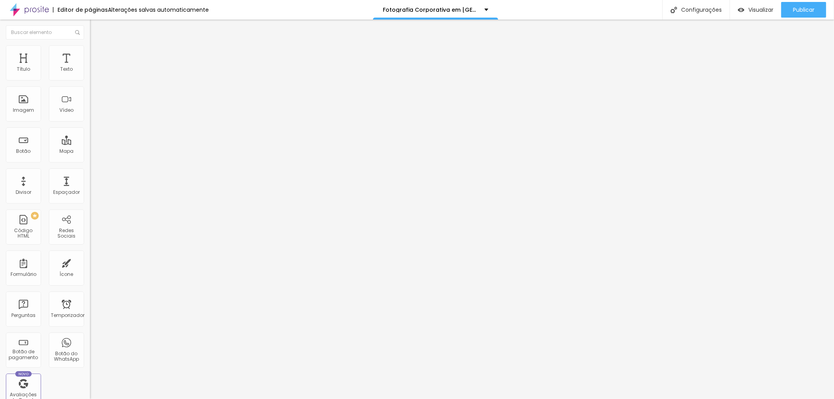
click at [90, 79] on input "Retrato de Perfil Profissional da Advogada Fiama Bezerra" at bounding box center [137, 75] width 94 height 8
click at [90, 273] on div "Editar nulo Conteúdo Estilo Avançado Trocar imagem Descrição da imagem (Alt) Re…" at bounding box center [135, 210] width 90 height 380
click at [800, 9] on font "Publicar" at bounding box center [804, 10] width 22 height 8
click at [760, 8] on font "Visualizar" at bounding box center [760, 10] width 25 height 8
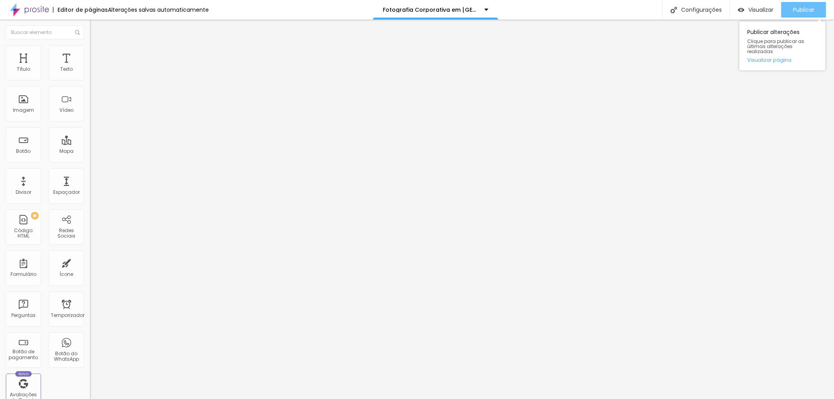
click at [807, 10] on font "Publicar" at bounding box center [804, 10] width 22 height 8
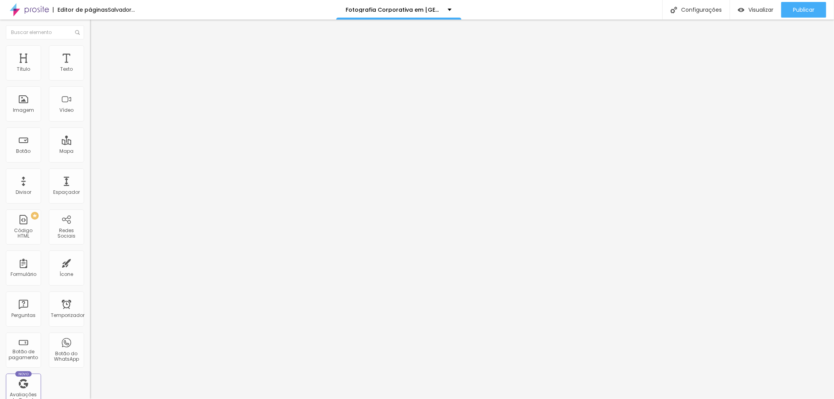
click at [90, 67] on span "Adicionar imagem" at bounding box center [115, 64] width 50 height 7
click at [90, 160] on input "https://" at bounding box center [137, 157] width 94 height 8
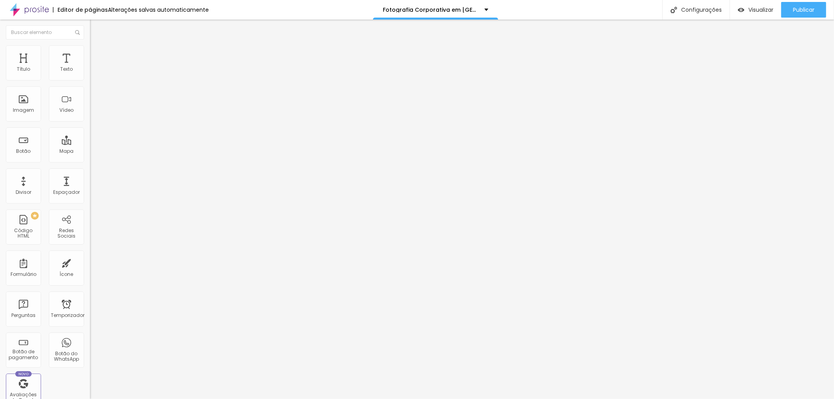
paste input "https://www.jottaphotopro.com.br/sobre"
type input "https://https://www.jottaphotopro.com.br/sobre"
click at [90, 79] on input "text" at bounding box center [137, 75] width 94 height 8
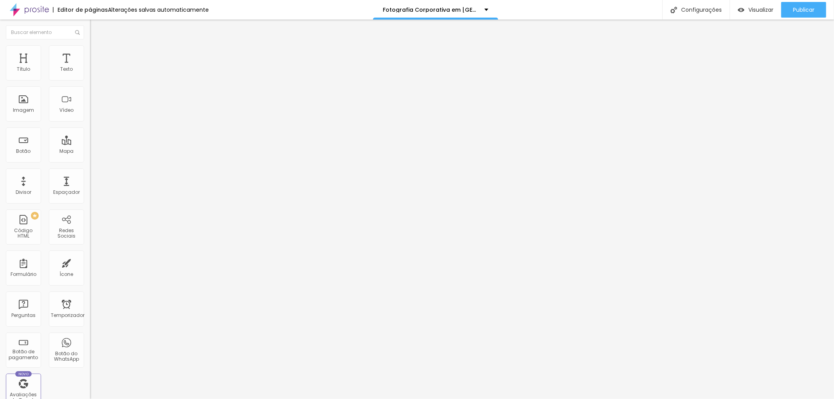
click at [90, 79] on input "O fotógrafo Jotta" at bounding box center [137, 75] width 94 height 8
click at [90, 79] on input "O fotógrafo Jotta que atende" at bounding box center [137, 75] width 94 height 8
drag, startPoint x: 74, startPoint y: 137, endPoint x: 80, endPoint y: 137, distance: 5.5
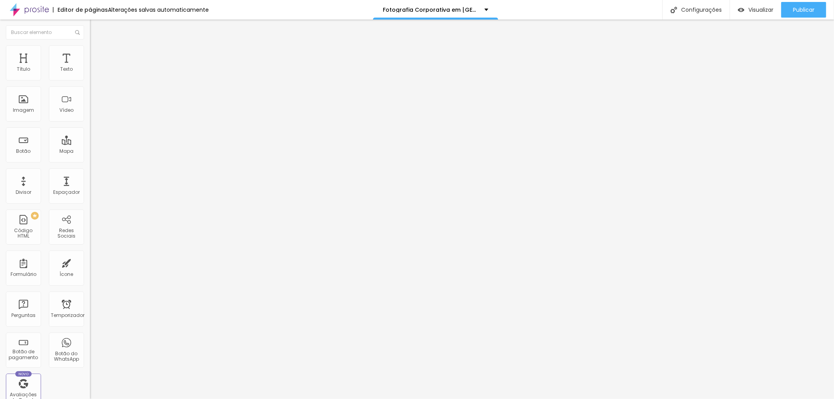
click at [90, 79] on input "O fotógrafo corporativo Jotta que atende" at bounding box center [137, 75] width 94 height 8
type input "O fotógrafo corporativo Jotta que atende en São Paulo e Baixada Santista"
click at [90, 308] on div "Editar nulo Conteúdo Estilo Avançado Trocar imagem Descrição da imagem (Alt) O …" at bounding box center [135, 210] width 90 height 380
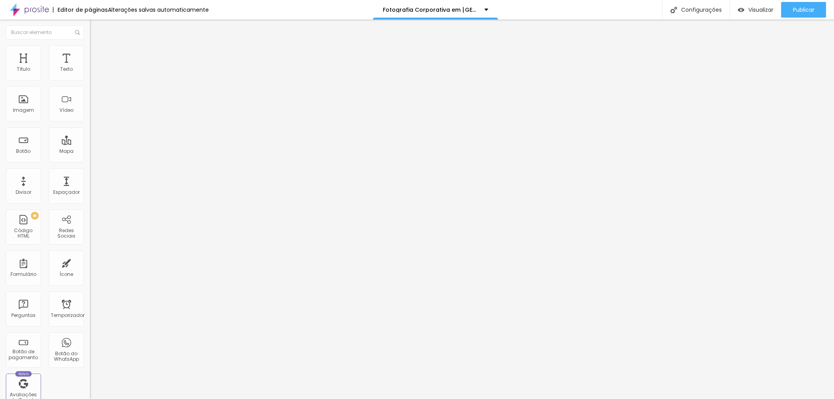
scroll to position [0, 0]
click at [90, 52] on li "Estilo" at bounding box center [135, 49] width 90 height 8
type input "95"
type input "90"
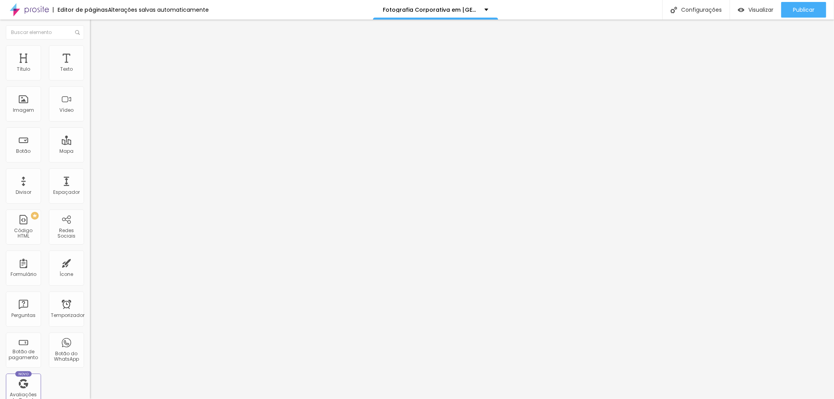
type input "90"
type input "85"
type input "80"
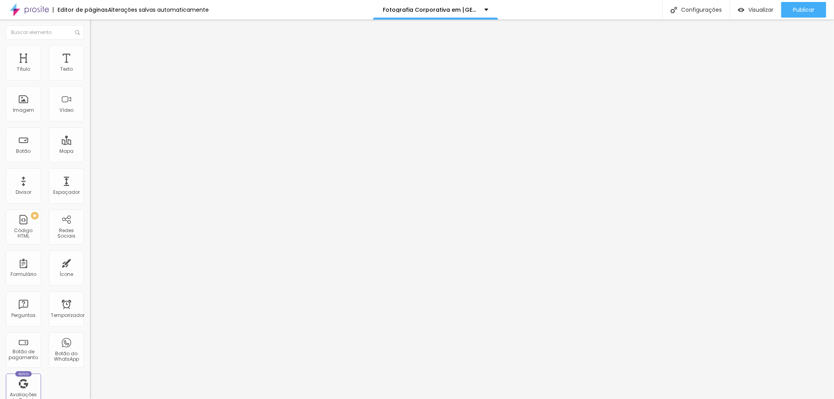
type input "75"
type input "70"
type input "65"
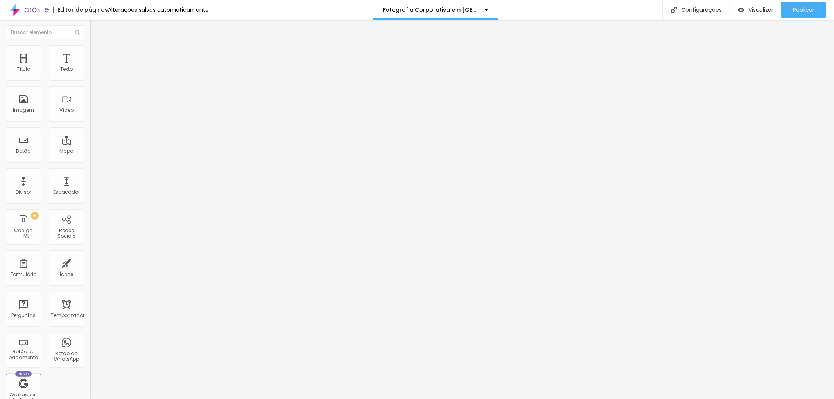
type input "65"
type input "60"
type input "55"
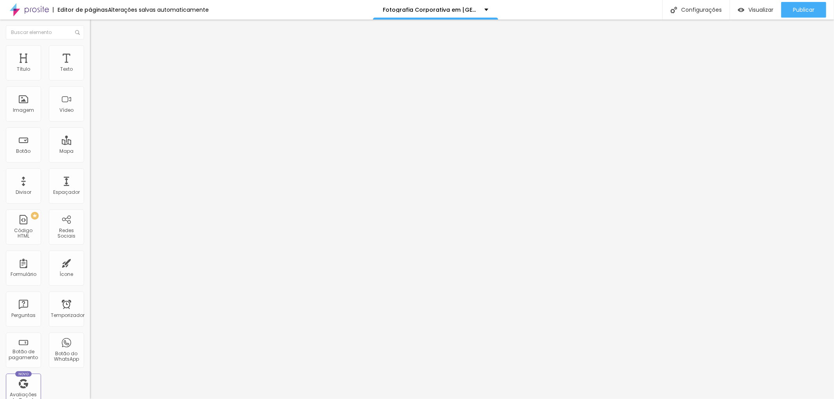
type input "50"
type input "45"
type input "40"
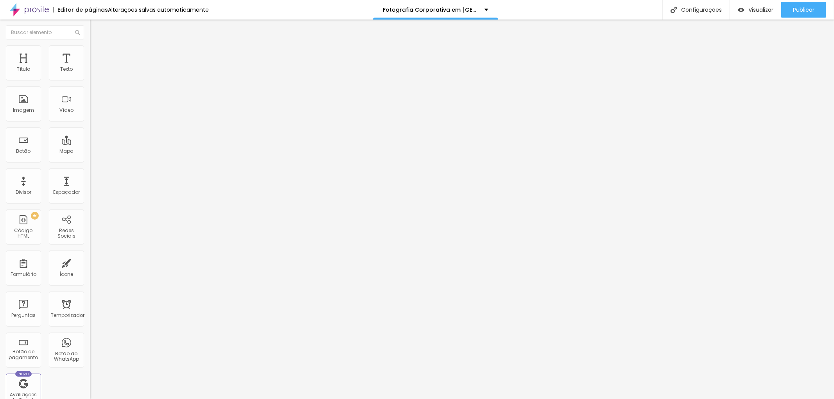
drag, startPoint x: 80, startPoint y: 83, endPoint x: 34, endPoint y: 84, distance: 46.2
type input "40"
click at [90, 80] on input "range" at bounding box center [115, 77] width 50 height 6
click at [800, 7] on font "Publicar" at bounding box center [804, 10] width 22 height 8
click at [60, 67] on font "Texto" at bounding box center [66, 69] width 13 height 7
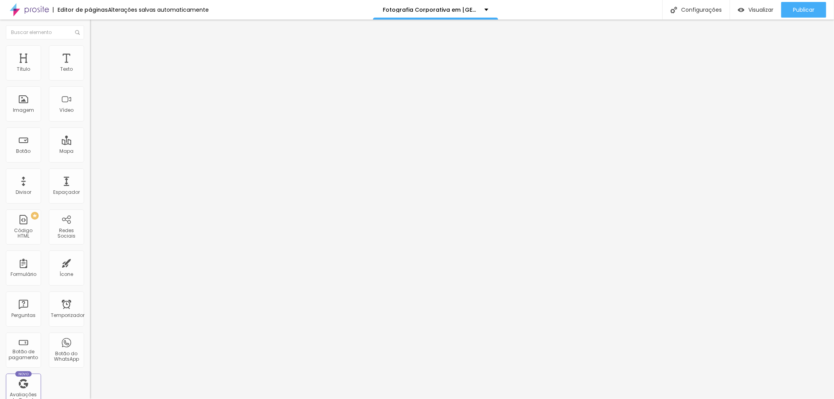
click at [90, 51] on li "Estilo" at bounding box center [135, 49] width 90 height 8
click at [90, 53] on li "Avançado" at bounding box center [135, 57] width 90 height 8
type input "4"
type input "5"
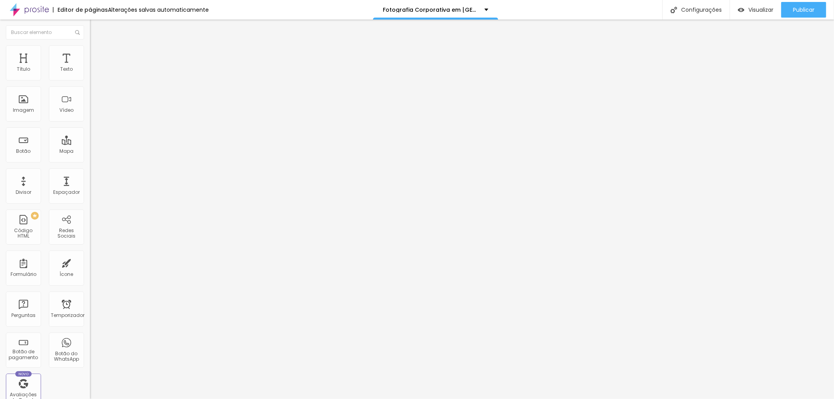
type input "5"
type input "8"
type input "9"
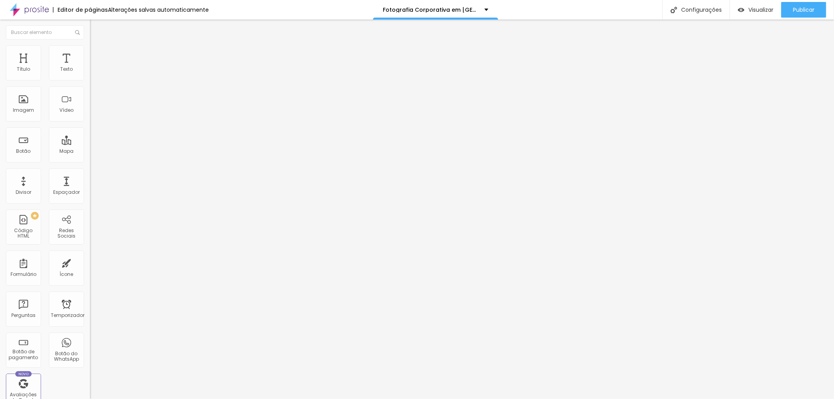
type input "10"
type input "12"
type input "13"
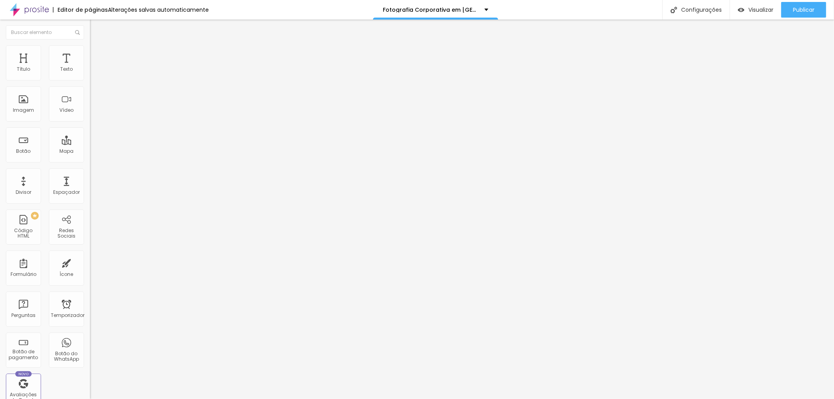
type input "13"
type input "14"
type input "15"
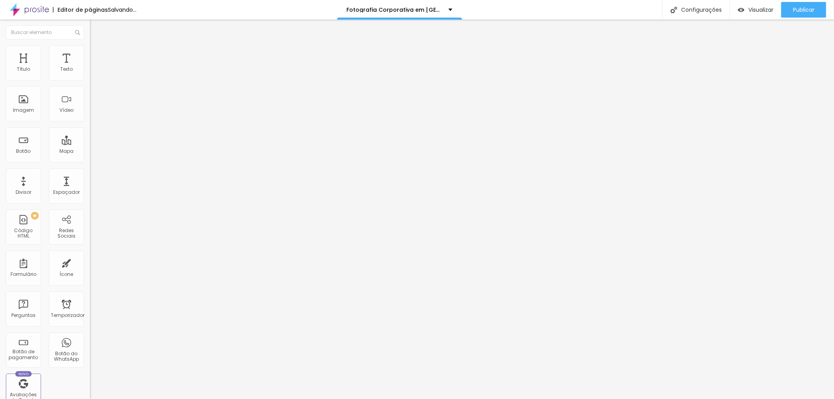
type input "16"
type input "13"
type input "7"
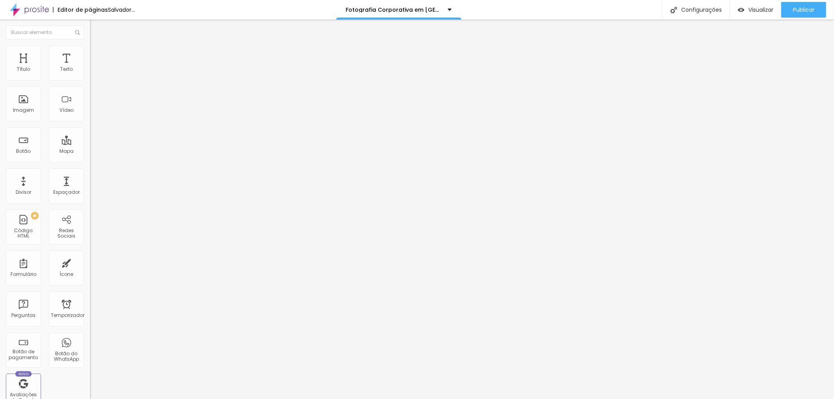
type input "7"
type input "0"
drag, startPoint x: 20, startPoint y: 76, endPoint x: 5, endPoint y: 68, distance: 16.6
type input "0"
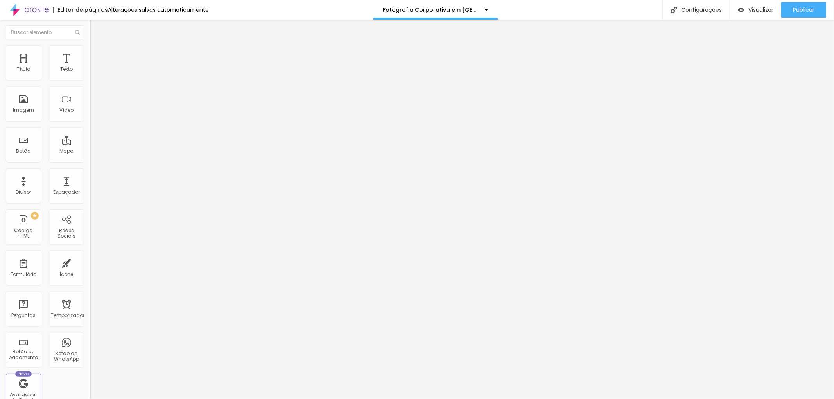
click at [90, 152] on input "range" at bounding box center [115, 155] width 50 height 6
type input "9"
type input "16"
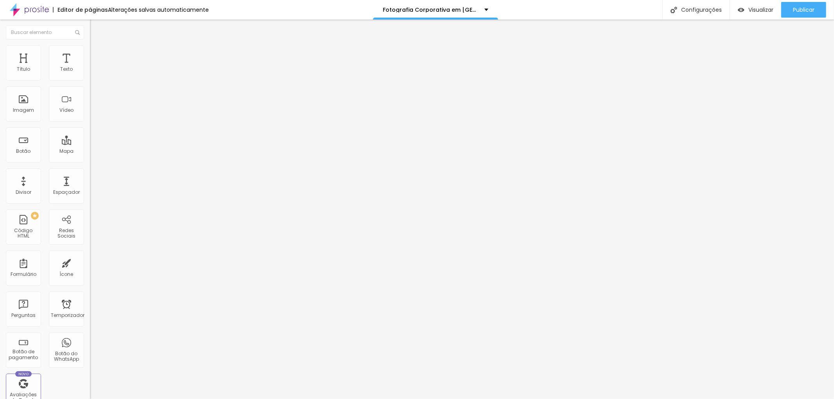
type input "19"
type input "20"
type input "23"
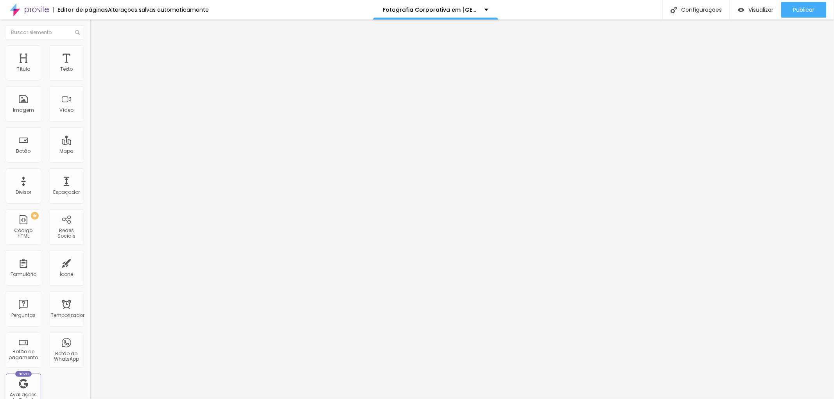
type input "23"
type input "24"
type input "23"
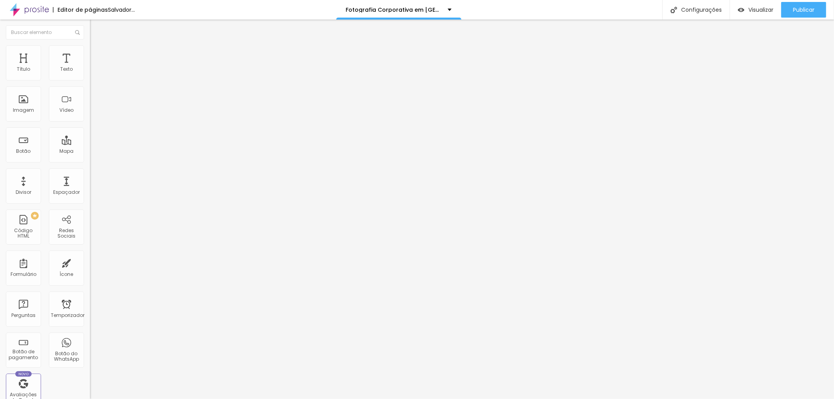
type input "22"
type input "21"
type input "19"
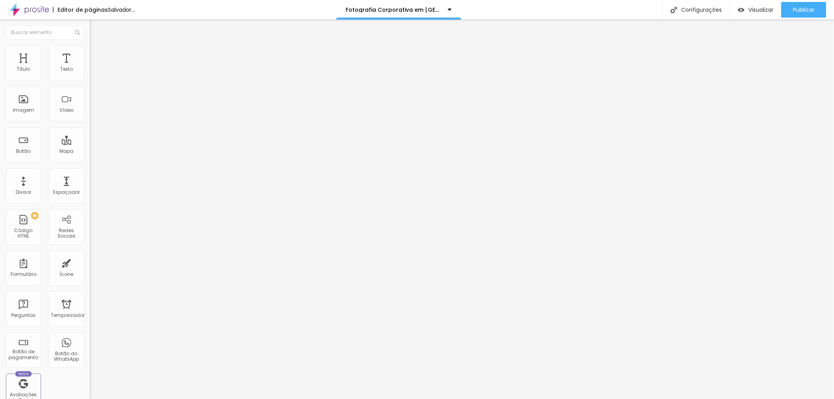
type input "19"
type input "15"
type input "12"
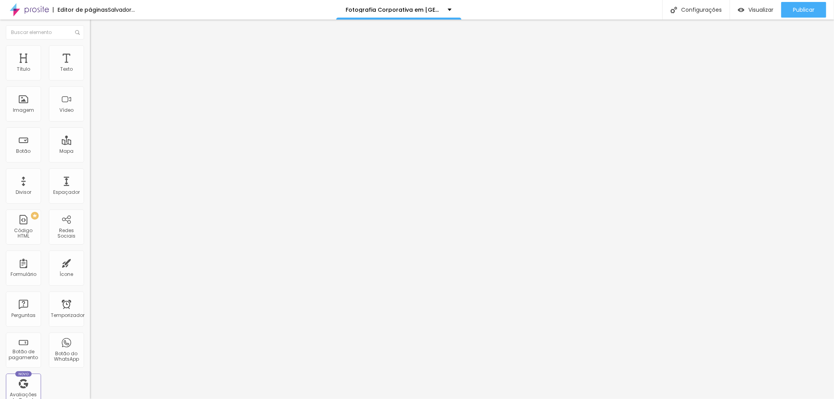
type input "10"
type input "9"
type input "8"
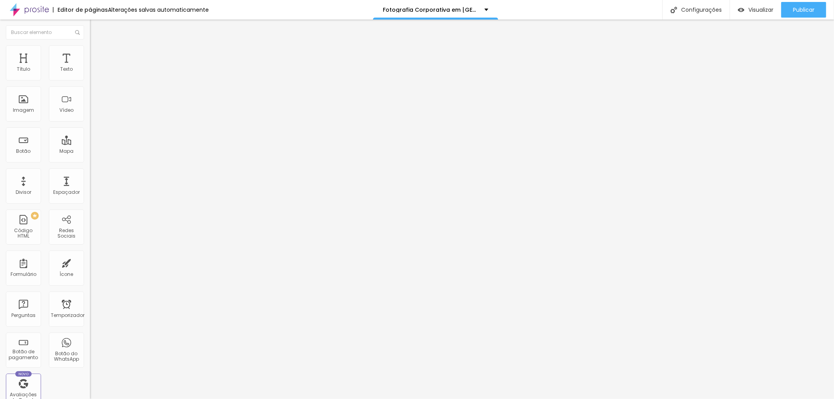
type input "8"
type input "4"
type input "6"
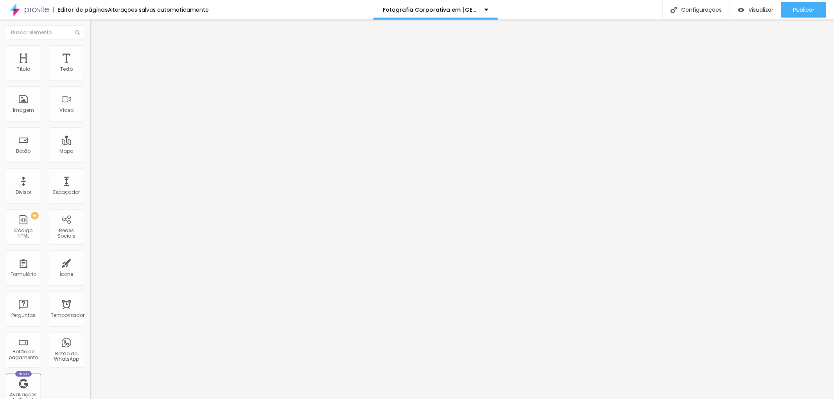
type input "12"
type input "13"
type input "14"
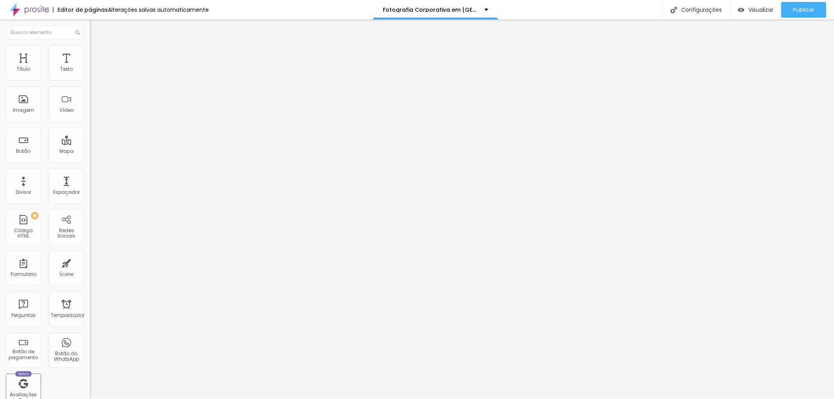
type input "14"
type input "16"
type input "20"
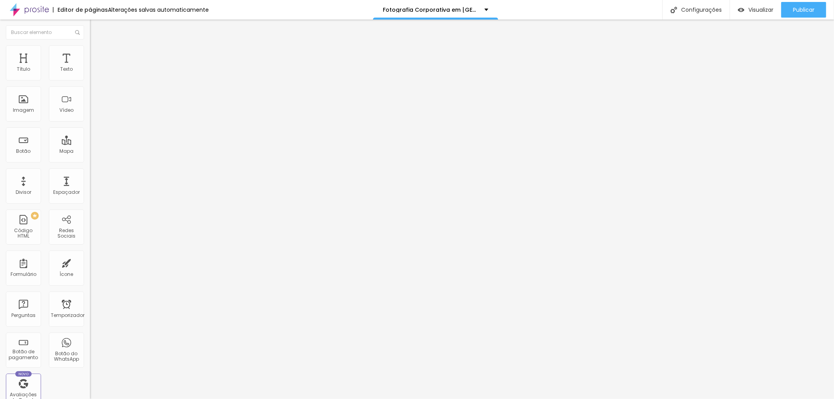
type input "22"
type input "25"
type input "26"
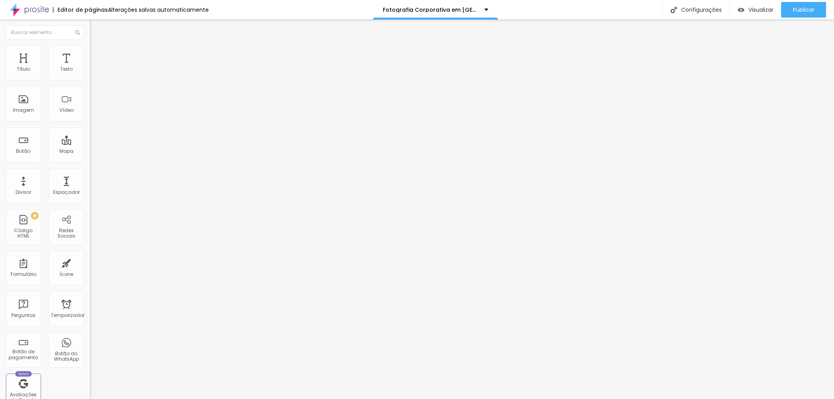
type input "26"
type input "30"
type input "31"
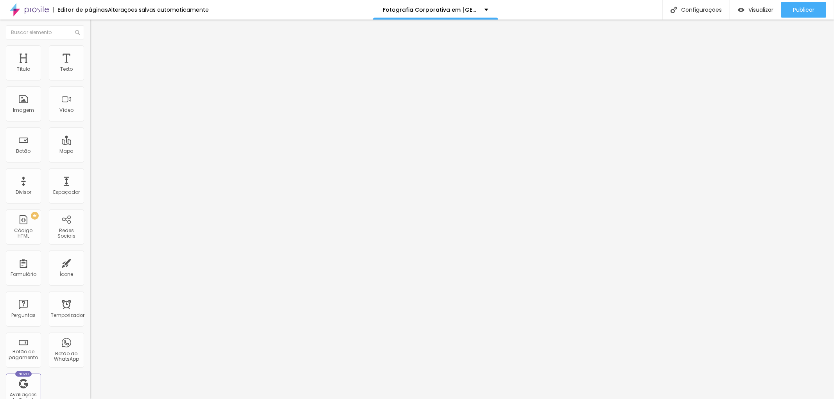
type input "32"
type input "34"
type input "35"
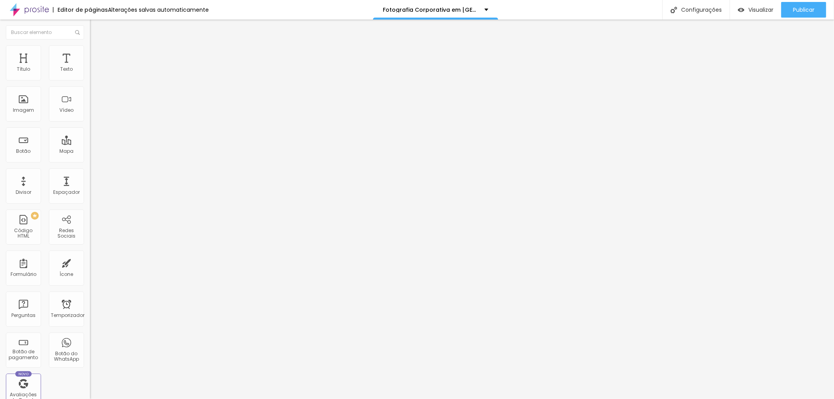
type input "35"
type input "36"
type input "37"
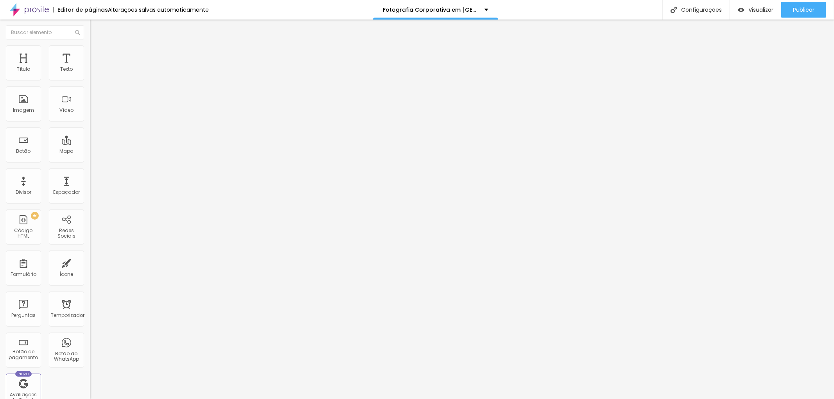
type input "38"
type input "41"
type input "43"
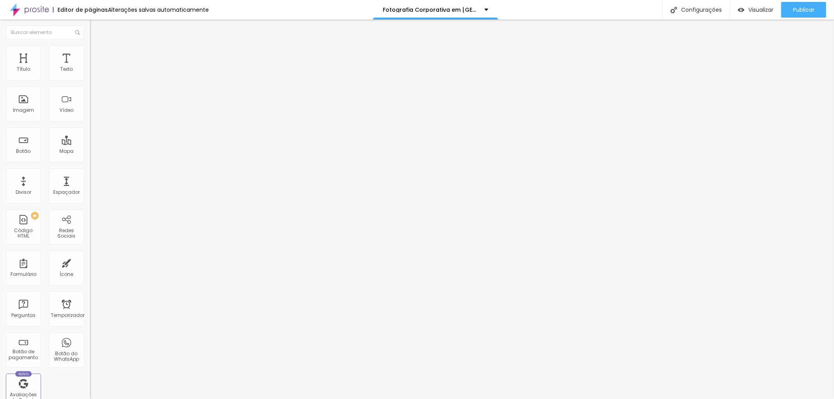
type input "43"
type input "46"
type input "48"
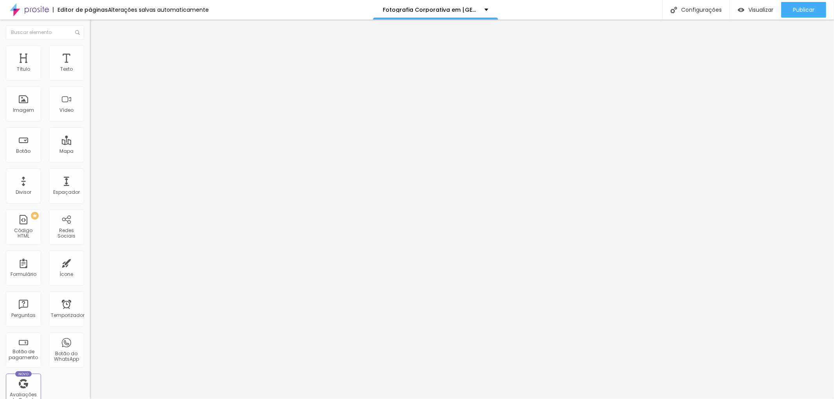
type input "53"
type input "55"
type input "56"
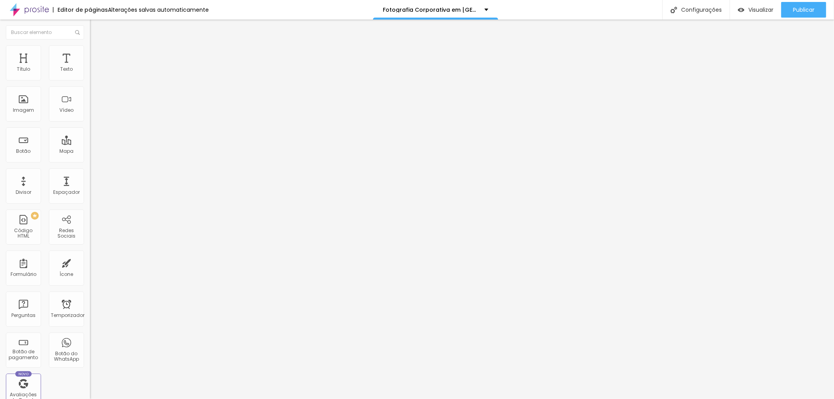
type input "56"
type input "57"
type input "59"
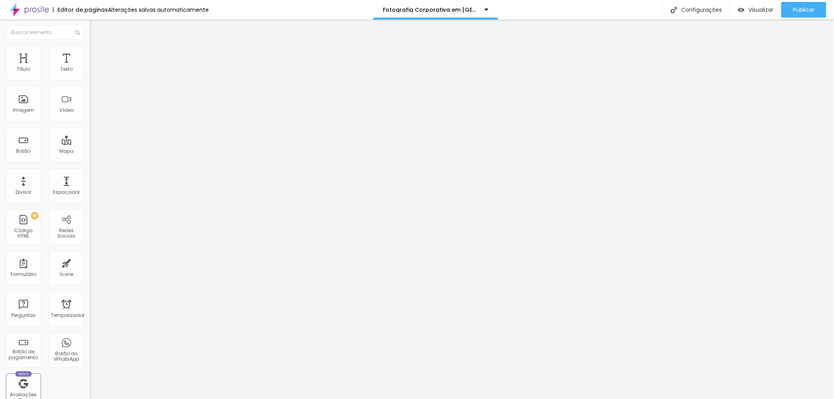
type input "60"
type input "62"
type input "63"
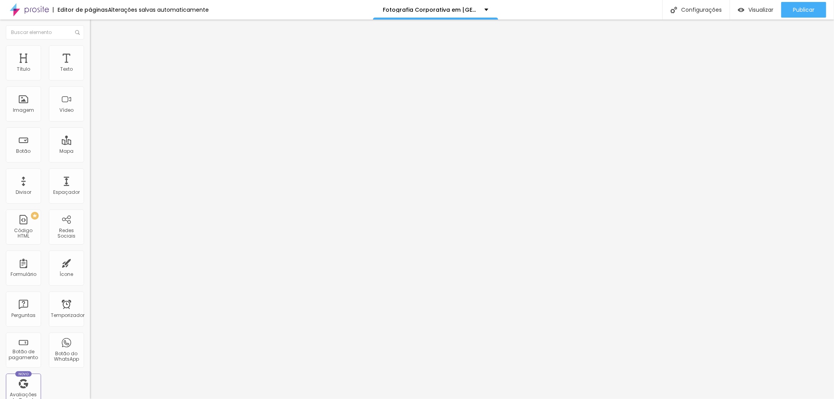
type input "63"
type input "62"
drag, startPoint x: 22, startPoint y: 92, endPoint x: 48, endPoint y: 90, distance: 25.4
type input "62"
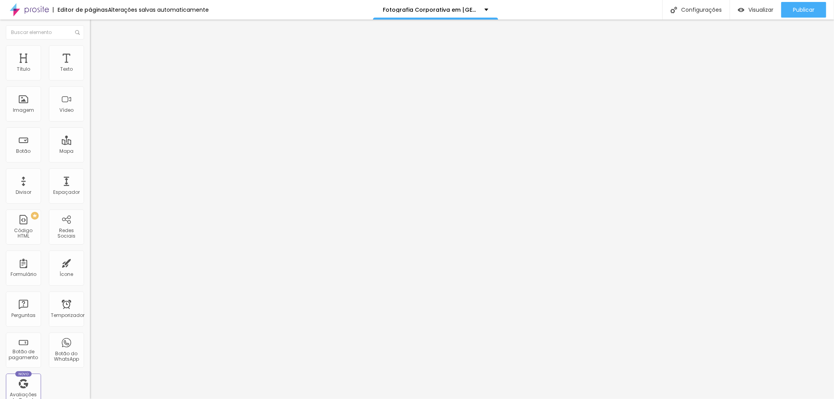
click at [90, 262] on input "range" at bounding box center [115, 265] width 50 height 6
click at [807, 7] on font "Publicar" at bounding box center [804, 10] width 22 height 8
click at [803, 1] on div "Publicar Publicar alterações Clique para publicar as últimas alterações realiza…" at bounding box center [803, 10] width 45 height 20
click at [804, 6] on font "Publicar" at bounding box center [804, 10] width 22 height 8
click at [800, 8] on font "Publicar" at bounding box center [804, 10] width 22 height 8
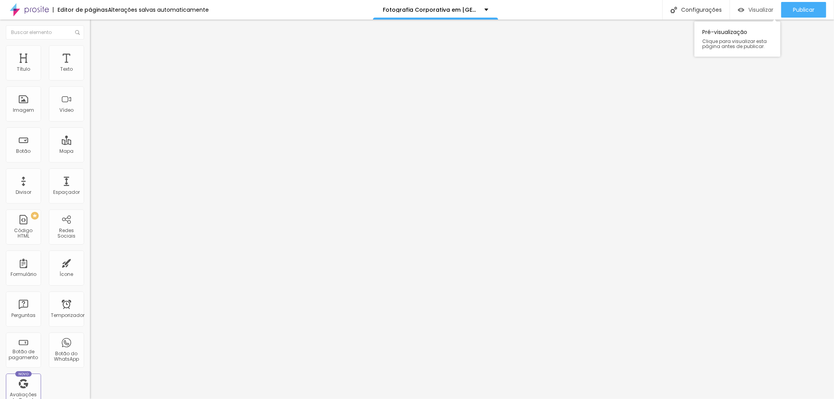
click at [759, 8] on font "Visualizar" at bounding box center [760, 10] width 25 height 8
click at [60, 63] on div "Texto" at bounding box center [66, 62] width 35 height 35
click at [29, 68] on font "Título" at bounding box center [23, 69] width 13 height 7
click at [90, 52] on li "Estilo" at bounding box center [135, 49] width 90 height 8
type input "45"
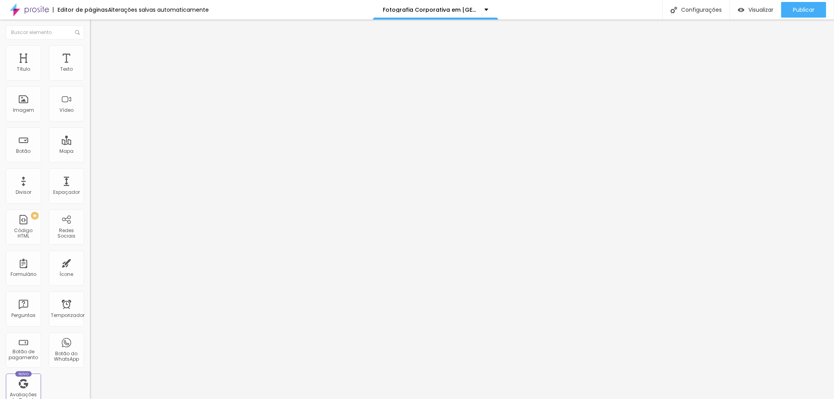
type input "45"
type input "50"
click at [90, 80] on input "range" at bounding box center [115, 77] width 50 height 6
click at [97, 53] on font "Estilo" at bounding box center [103, 50] width 12 height 7
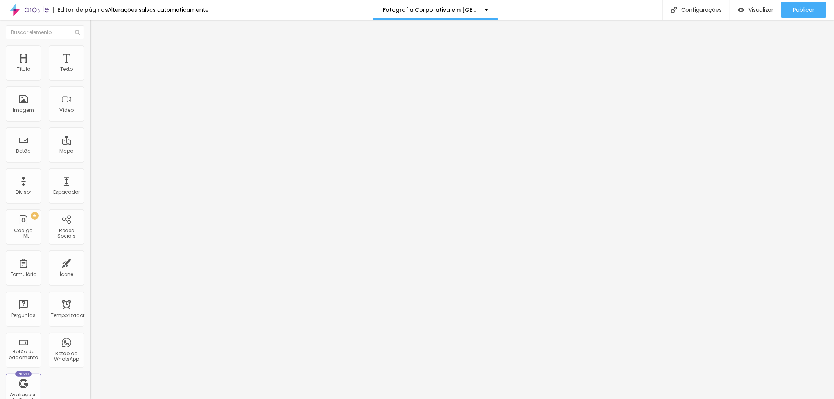
type input "95"
type input "90"
type input "85"
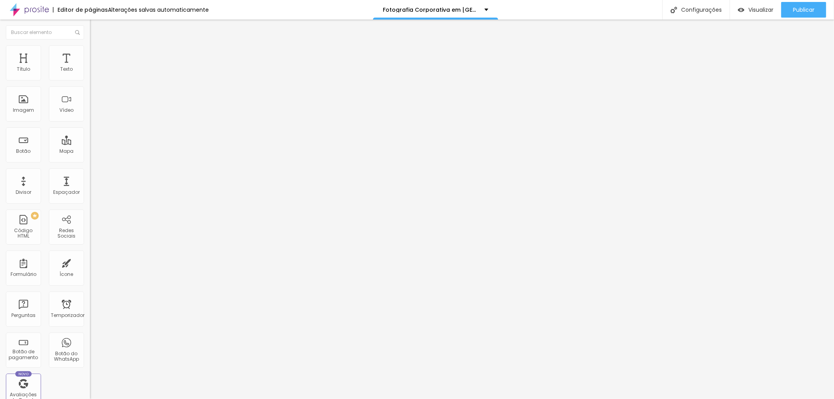
type input "85"
type input "90"
type input "95"
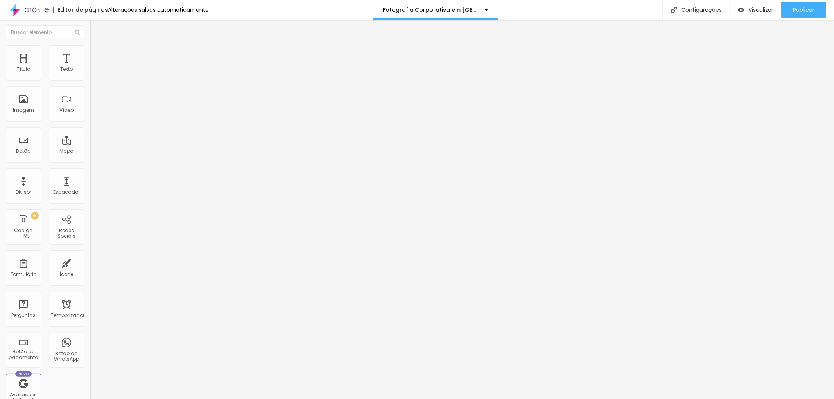
type input "100"
drag, startPoint x: 77, startPoint y: 84, endPoint x: 84, endPoint y: 84, distance: 6.7
click at [90, 80] on input "range" at bounding box center [115, 77] width 50 height 6
type input "11"
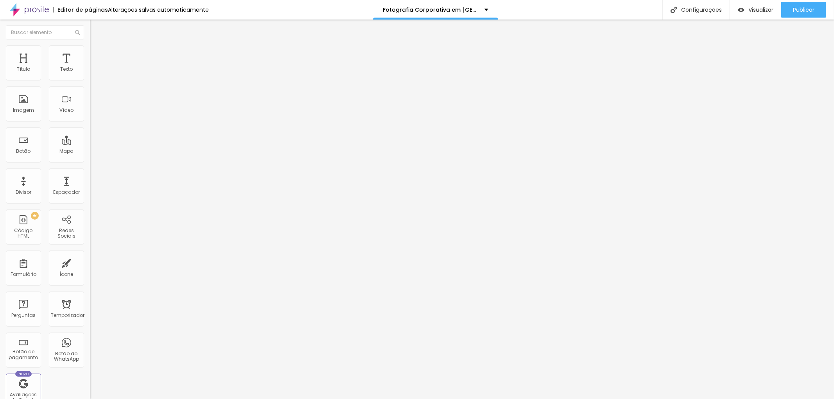
type input "11"
type input "10"
type input "12"
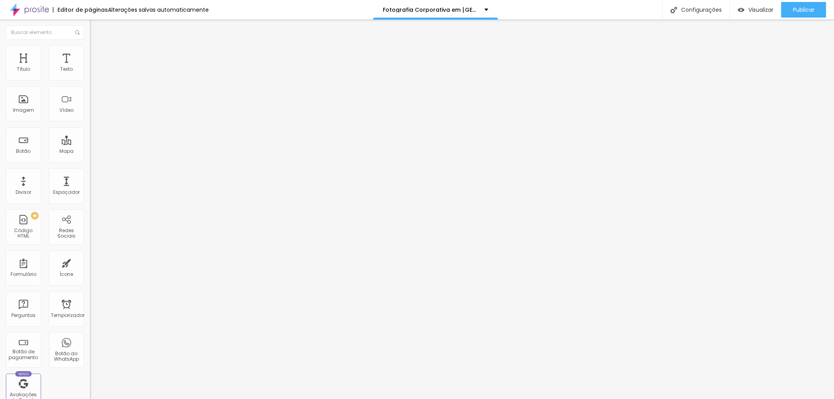
type input "20"
type input "25"
type input "29"
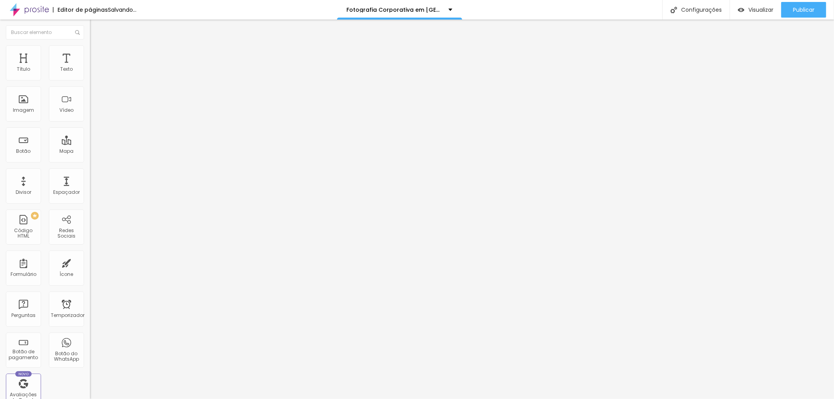
type input "29"
type input "31"
drag, startPoint x: 20, startPoint y: 97, endPoint x: 14, endPoint y: 99, distance: 7.0
click at [90, 172] on input "range" at bounding box center [115, 175] width 50 height 6
click at [90, 53] on img at bounding box center [93, 56] width 7 height 7
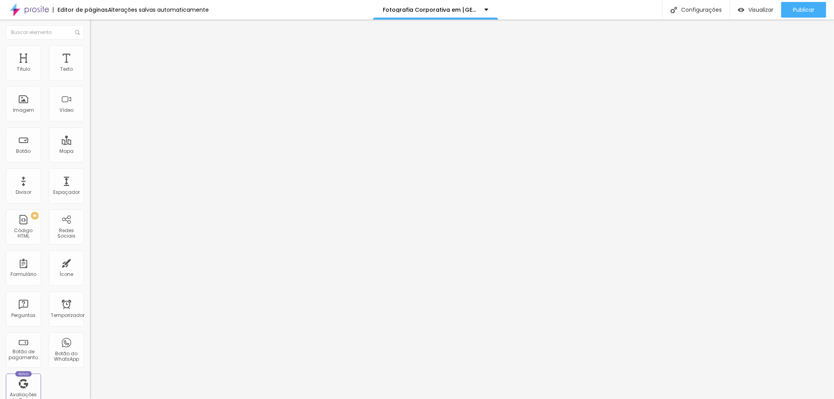
drag, startPoint x: 45, startPoint y: 92, endPoint x: 31, endPoint y: 93, distance: 14.1
click at [90, 262] on input "range" at bounding box center [115, 265] width 50 height 6
click at [90, 262] on div at bounding box center [135, 265] width 90 height 7
click at [90, 262] on input "range" at bounding box center [115, 265] width 50 height 6
click at [807, 10] on font "Publicar" at bounding box center [804, 10] width 22 height 8
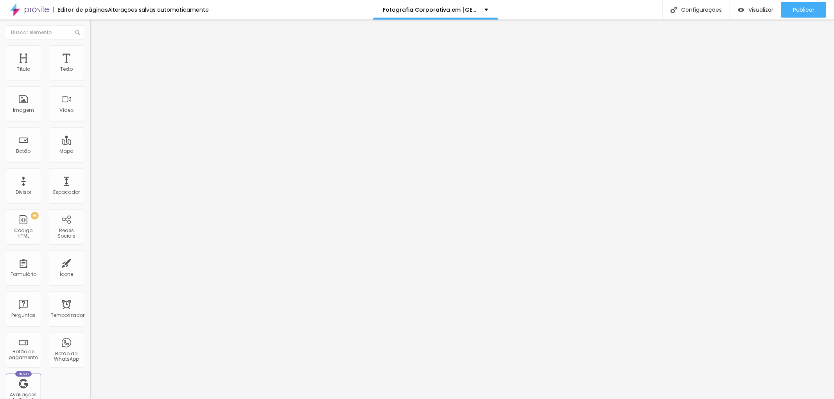
click at [96, 31] on img "button" at bounding box center [99, 28] width 6 height 6
click at [90, 74] on input "text" at bounding box center [137, 70] width 94 height 8
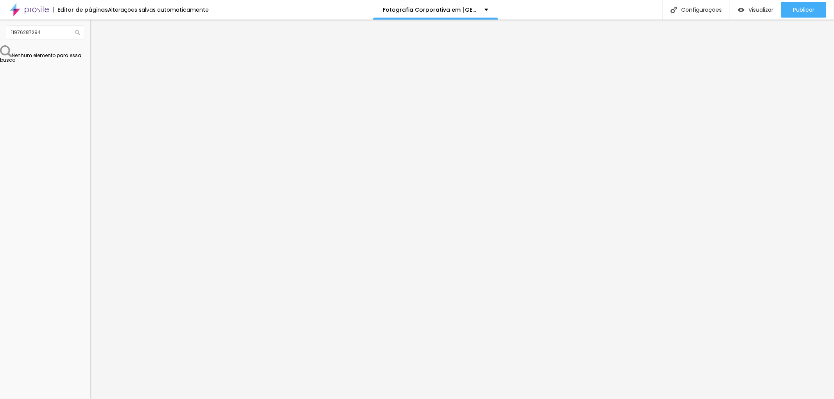
click at [90, 255] on div "Editar nulo Conteúdo Estilo Avançado Número do WhatsApp * (11)97628-7294 + 55 T…" at bounding box center [135, 210] width 90 height 380
click at [90, 264] on textarea "Olá, cheguei até você pela página {page_title} e gostaria de mais informações" at bounding box center [134, 270] width 88 height 13
click at [90, 264] on textarea "Olá, cheguei até você pela página www.jottaphotopro.com.br } e gostaria de mais…" at bounding box center [134, 270] width 88 height 13
click at [90, 266] on div "Editar nulo Conteúdo Estilo Avançado Número do WhatsApp * (11)97628-7294 + 55 T…" at bounding box center [135, 210] width 90 height 380
click at [90, 296] on div "Editar nulo Conteúdo Estilo Avançado Número do WhatsApp * (11)97628-7294 + 55 T…" at bounding box center [135, 210] width 90 height 380
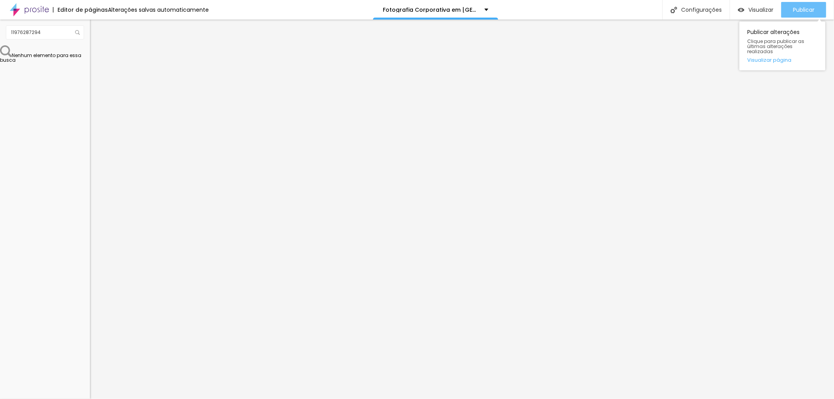
click at [805, 10] on font "Publicar" at bounding box center [804, 10] width 22 height 8
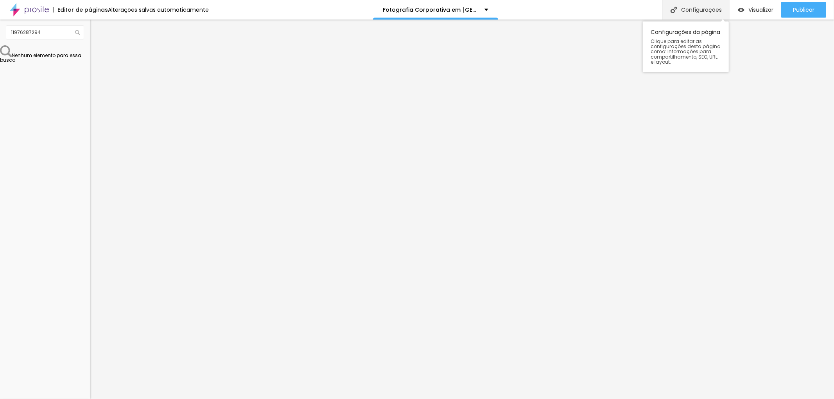
click at [701, 6] on font "Configurações" at bounding box center [701, 10] width 41 height 8
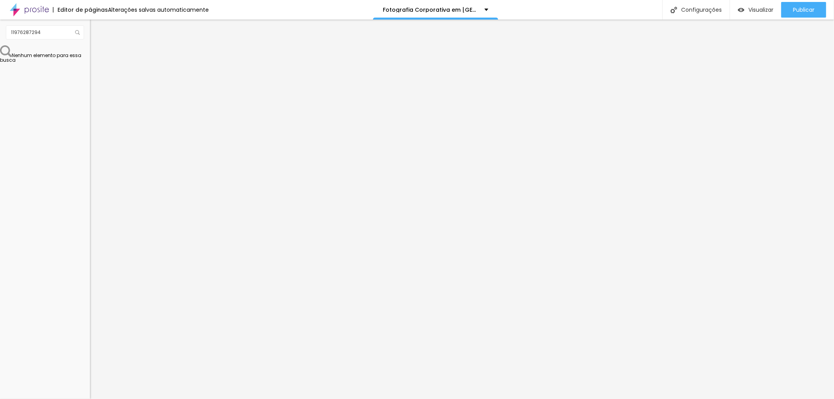
scroll to position [0, 0]
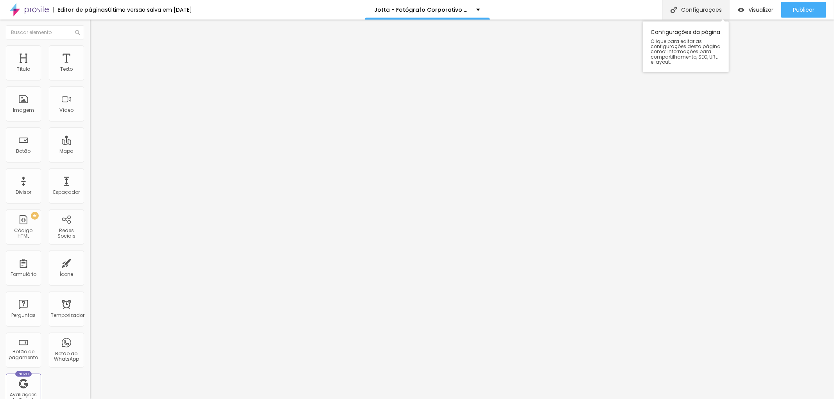
click at [701, 8] on font "Configurações" at bounding box center [701, 10] width 41 height 8
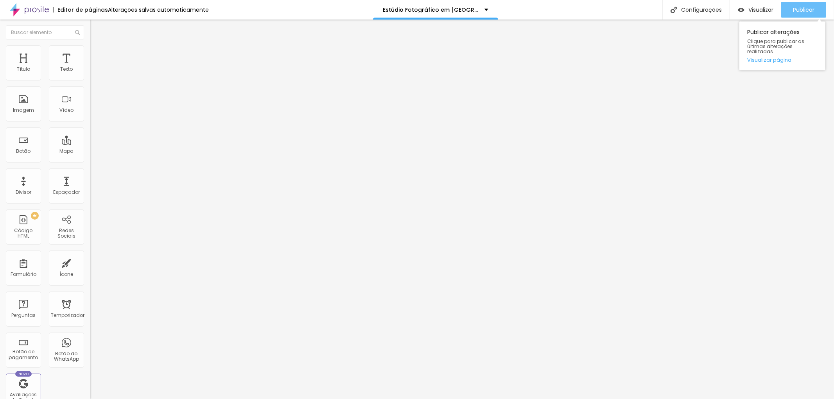
click at [806, 8] on font "Publicar" at bounding box center [804, 10] width 22 height 8
click at [800, 9] on font "Publicar" at bounding box center [804, 10] width 22 height 8
